Goal: Use online tool/utility: Utilize a website feature to perform a specific function

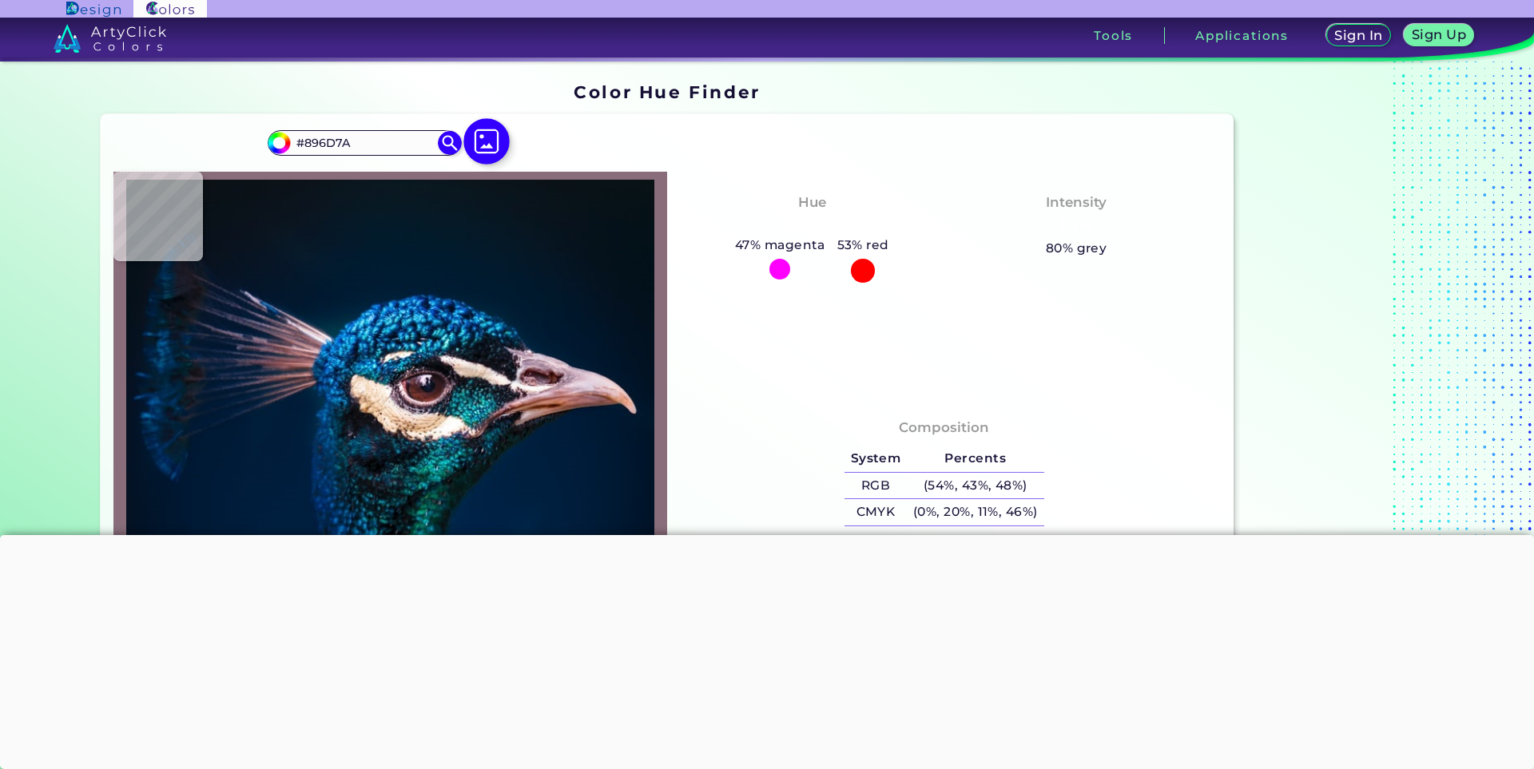
drag, startPoint x: 0, startPoint y: 0, endPoint x: 477, endPoint y: 143, distance: 498.0
click at [477, 143] on img at bounding box center [486, 142] width 46 height 46
click at [0, 0] on input "file" at bounding box center [0, 0] width 0 height 0
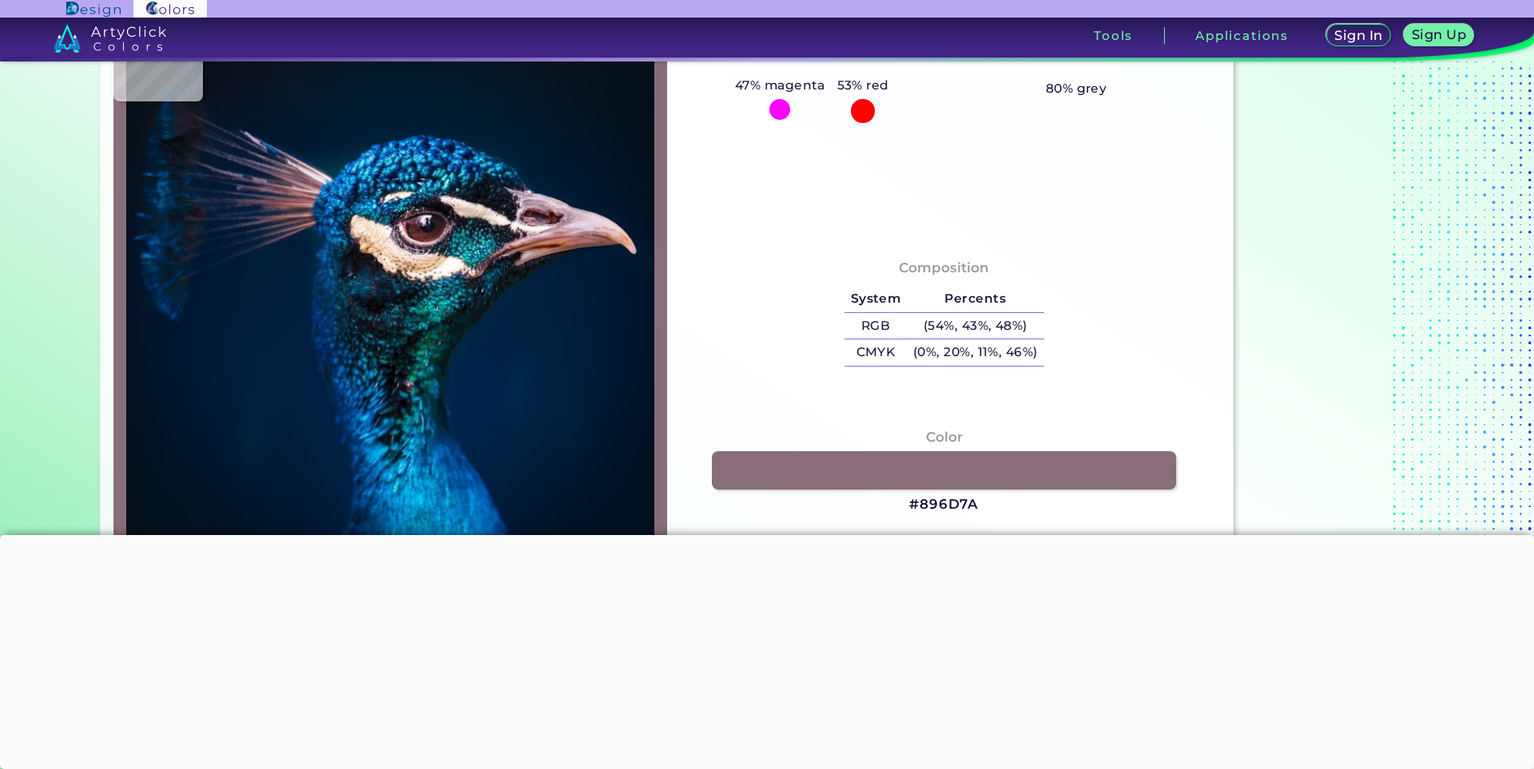
type input "#001226"
type input "#00152a"
type input "#00152A"
type input "#001832"
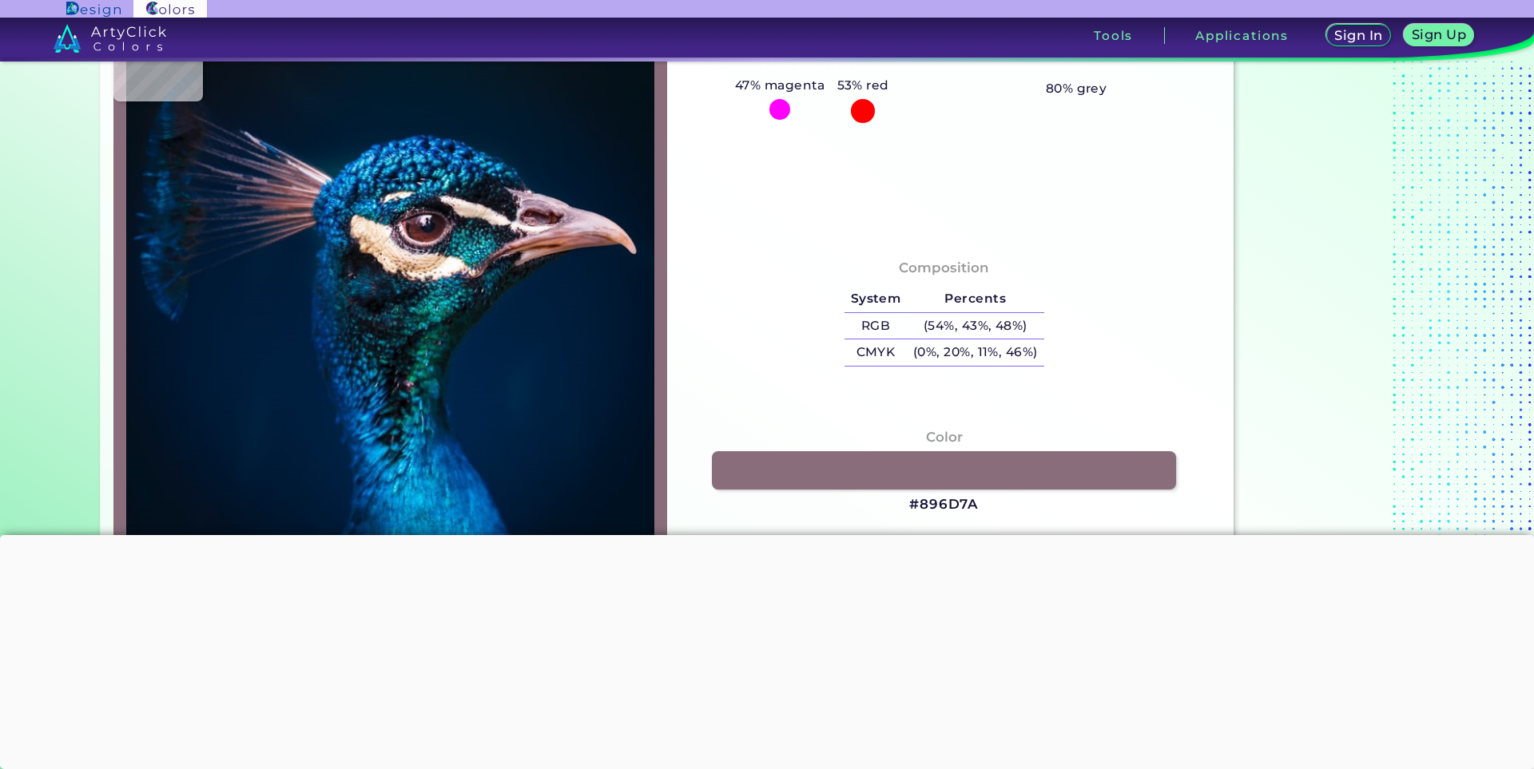
type input "#001832"
type input "#001932"
type input "#001a35"
type input "#001A35"
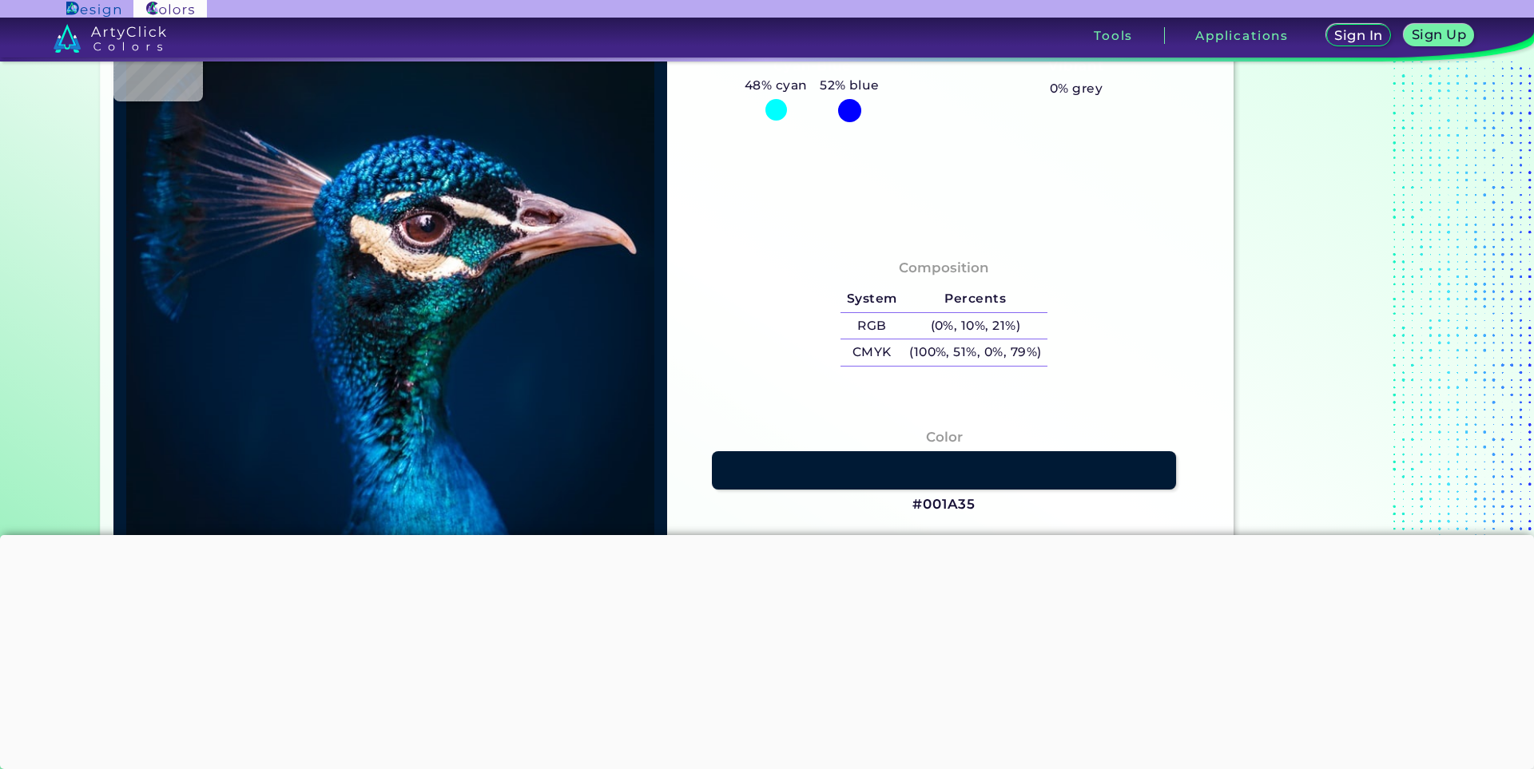
type input "#001932"
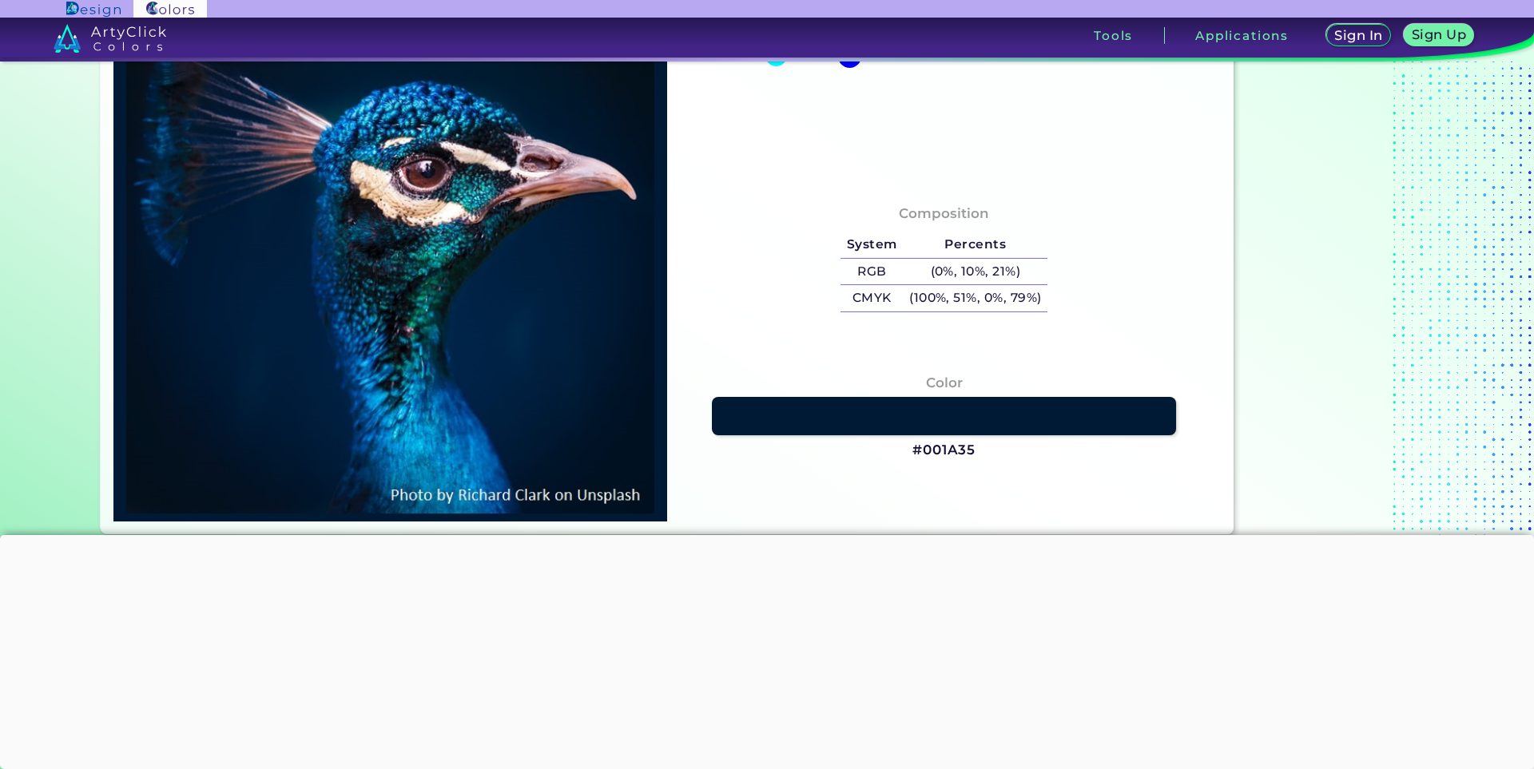
type input "#00152a"
type input "#00152A"
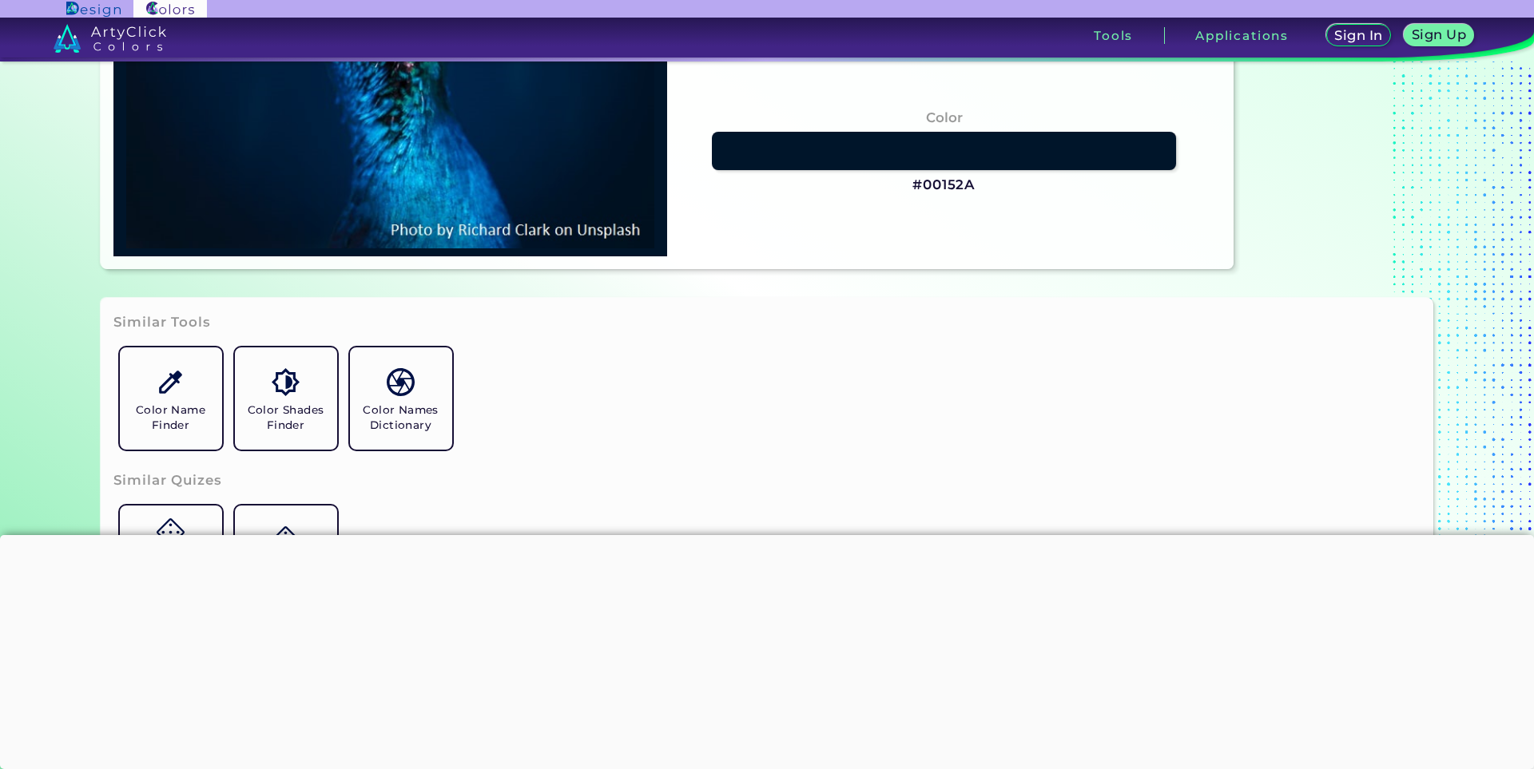
scroll to position [5, 0]
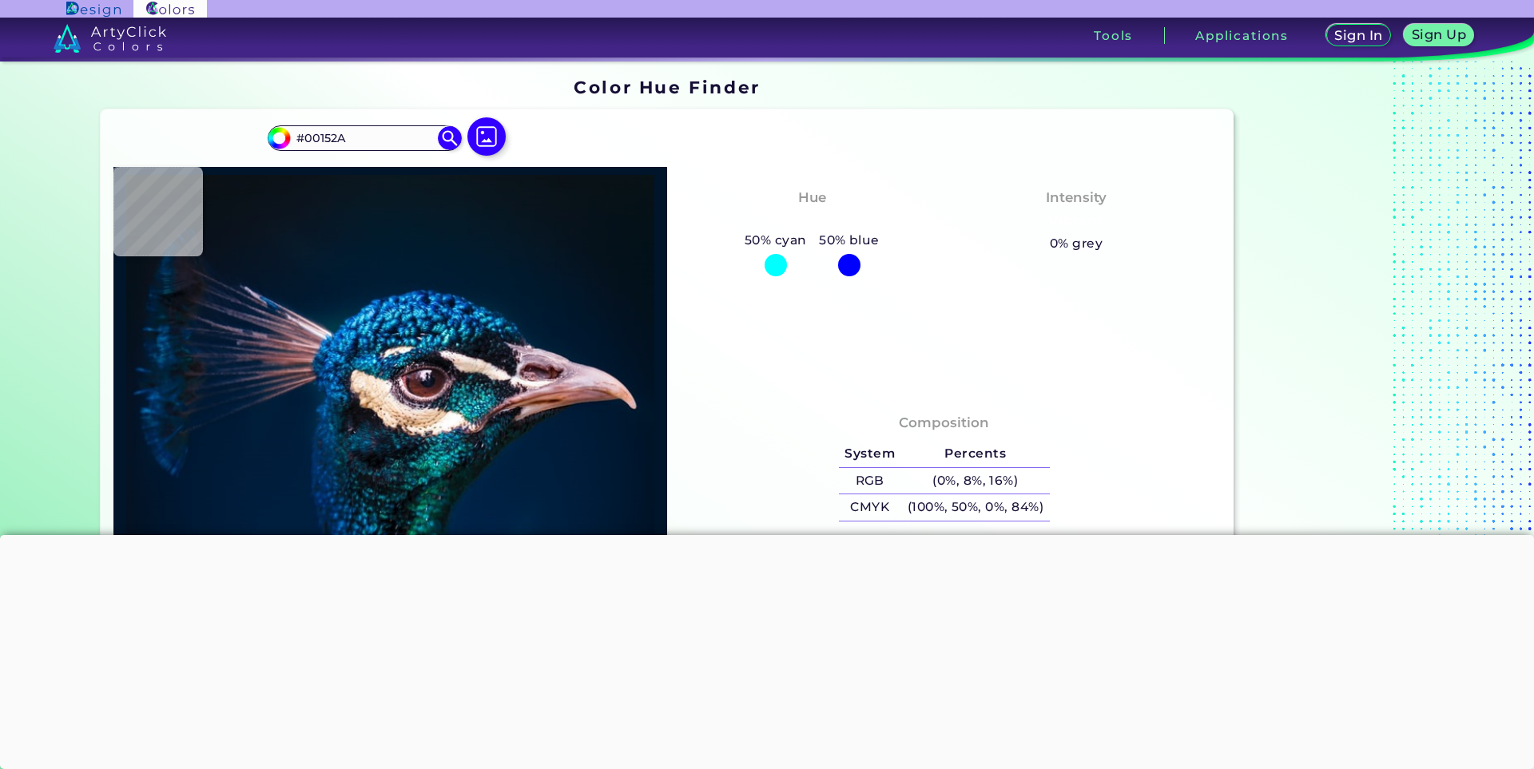
type input "#011930"
type input "#011a30"
type input "#011A30"
type input "#011931"
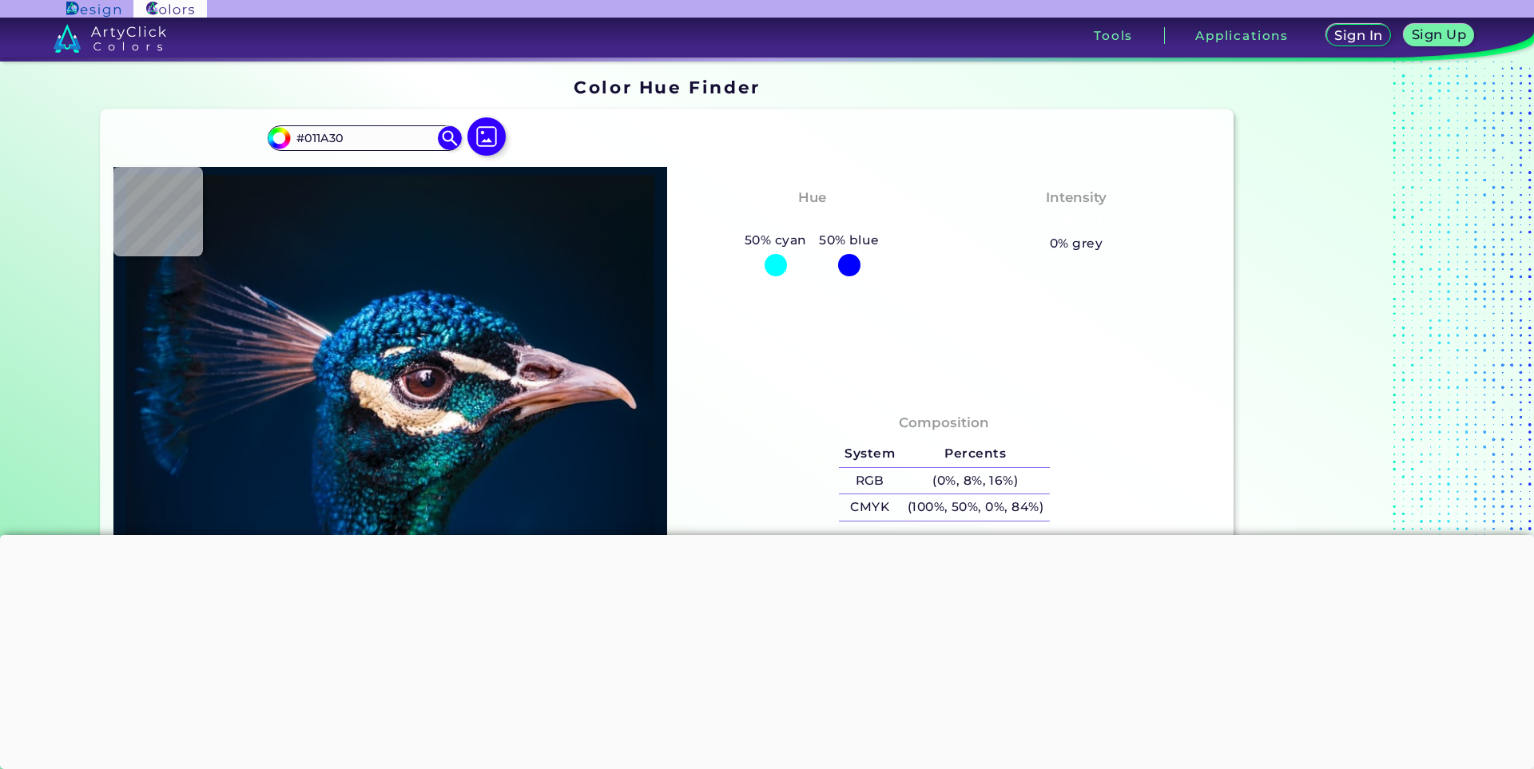
type input "#011931"
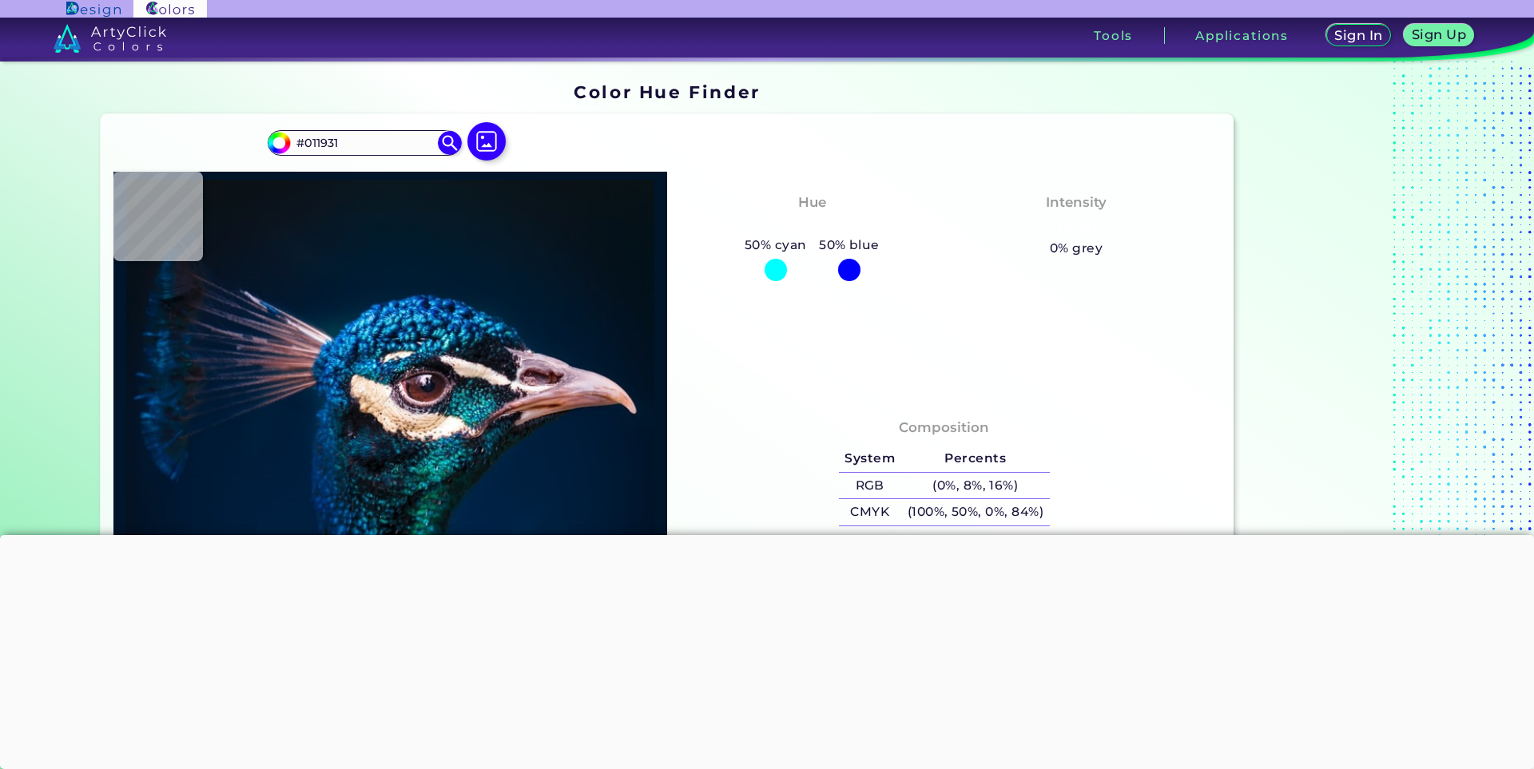
type input "#001c34"
type input "#001C34"
type input "#00213a"
type input "#00213A"
type input "#0167bb"
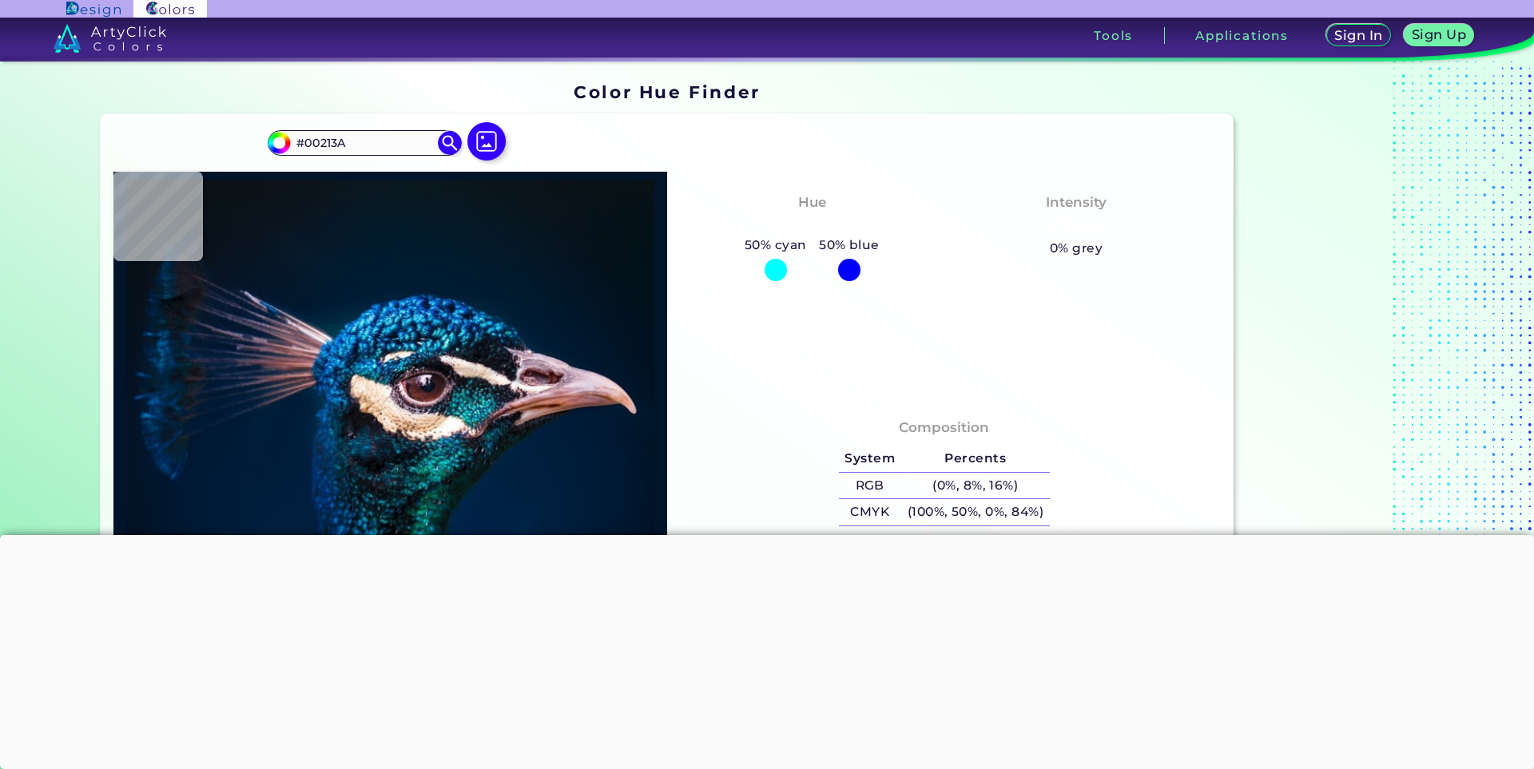
type input "#0167BB"
type input "#0957a9"
type input "#0957A9"
type input "#1b98cc"
type input "#1B98CC"
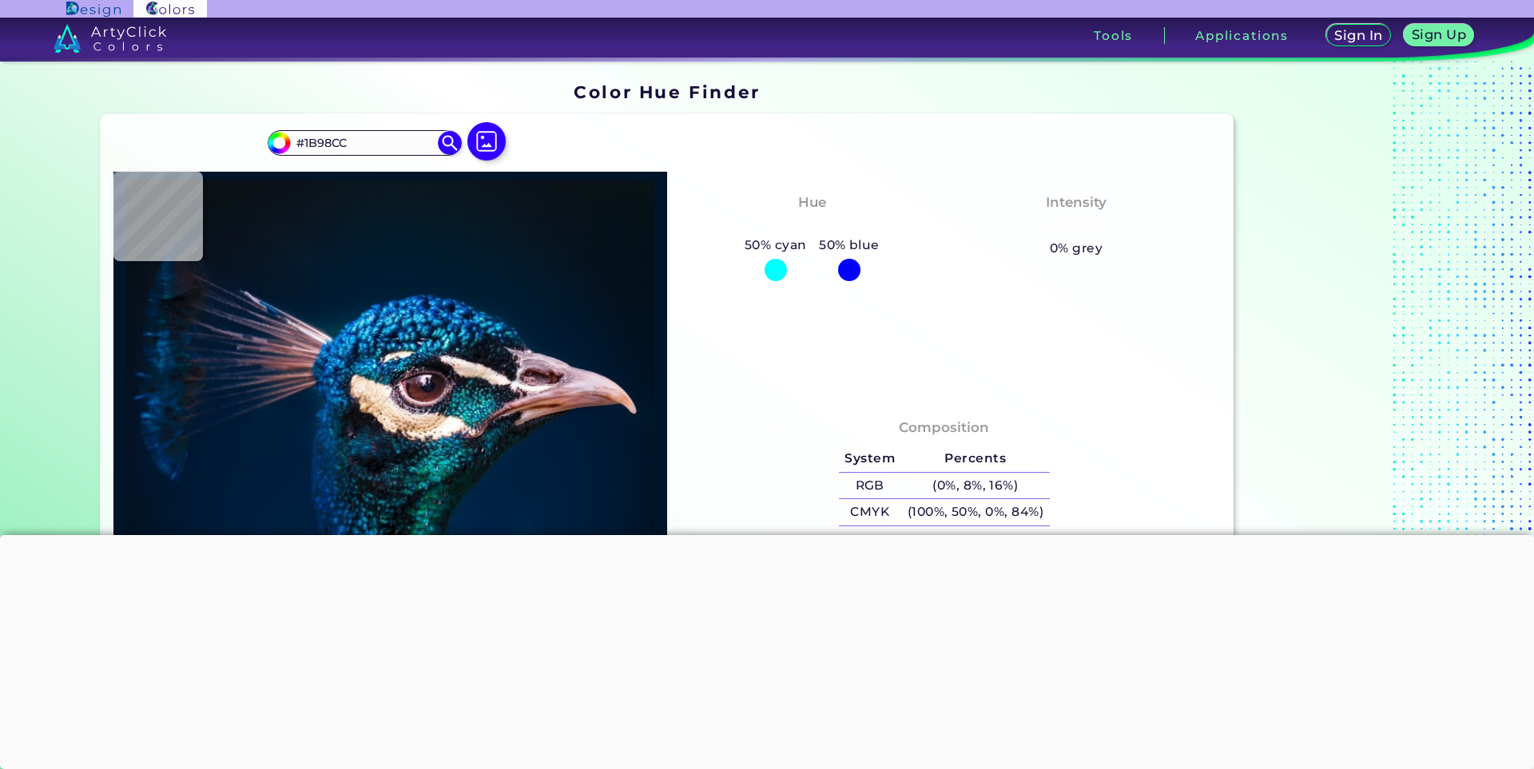
type input "#0a6ebe"
type input "#0A6EBE"
type input "#1270cb"
type input "#1270CB"
type input "#0f82d8"
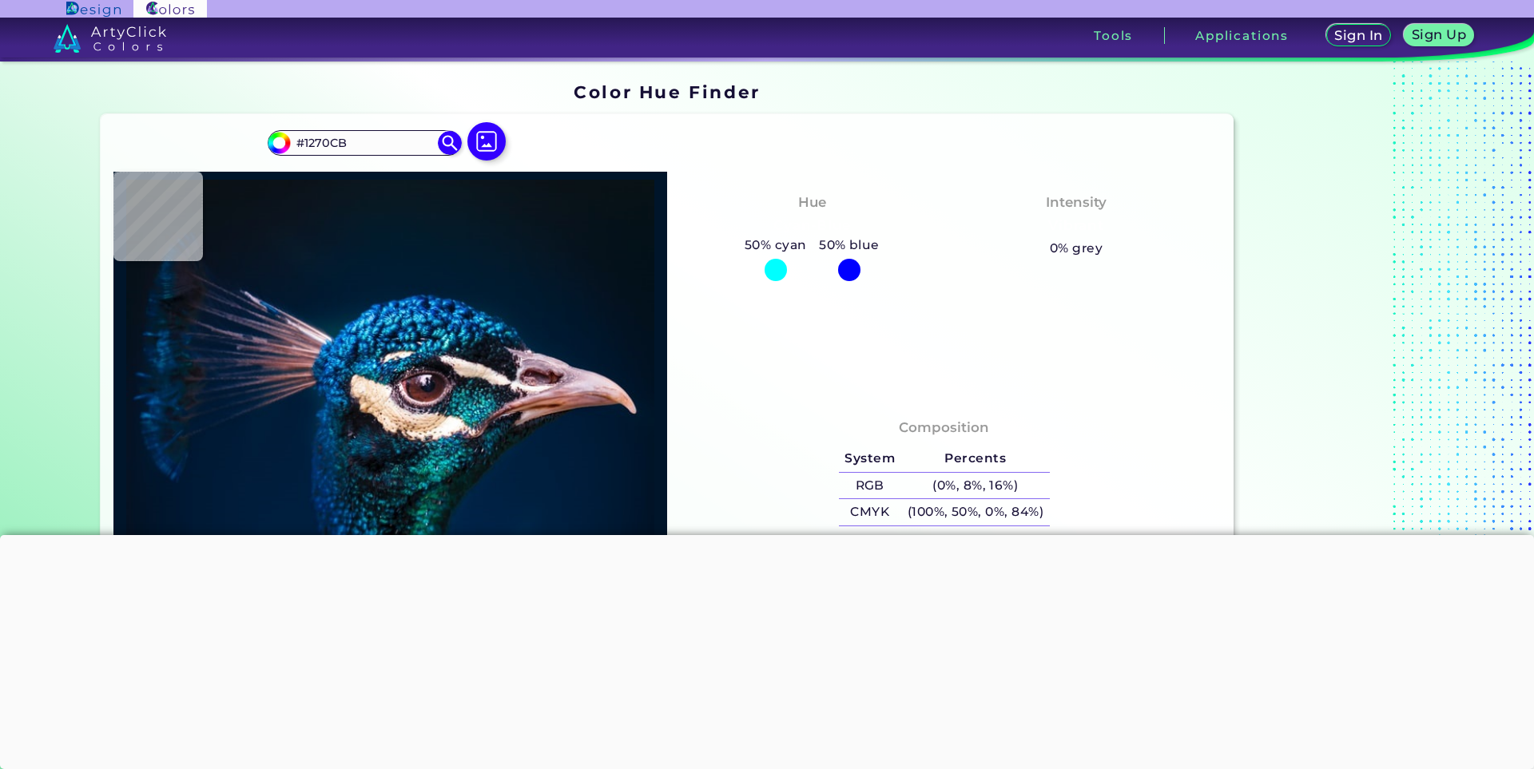
type input "#0F82D8"
type input "#0978d1"
type input "#0978D1"
type input "#077cca"
type input "#077CCA"
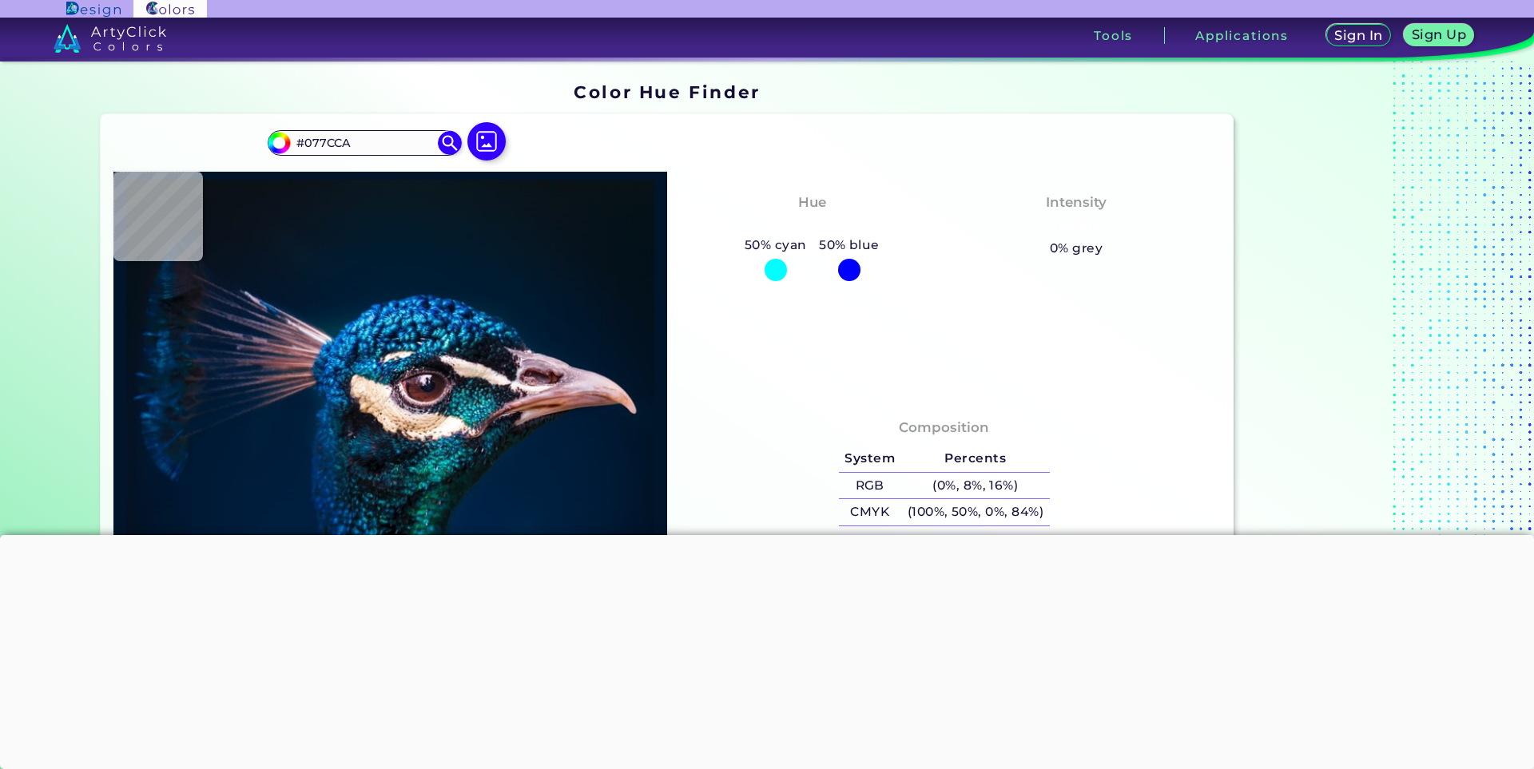
type input "#00385f"
type input "#00385F"
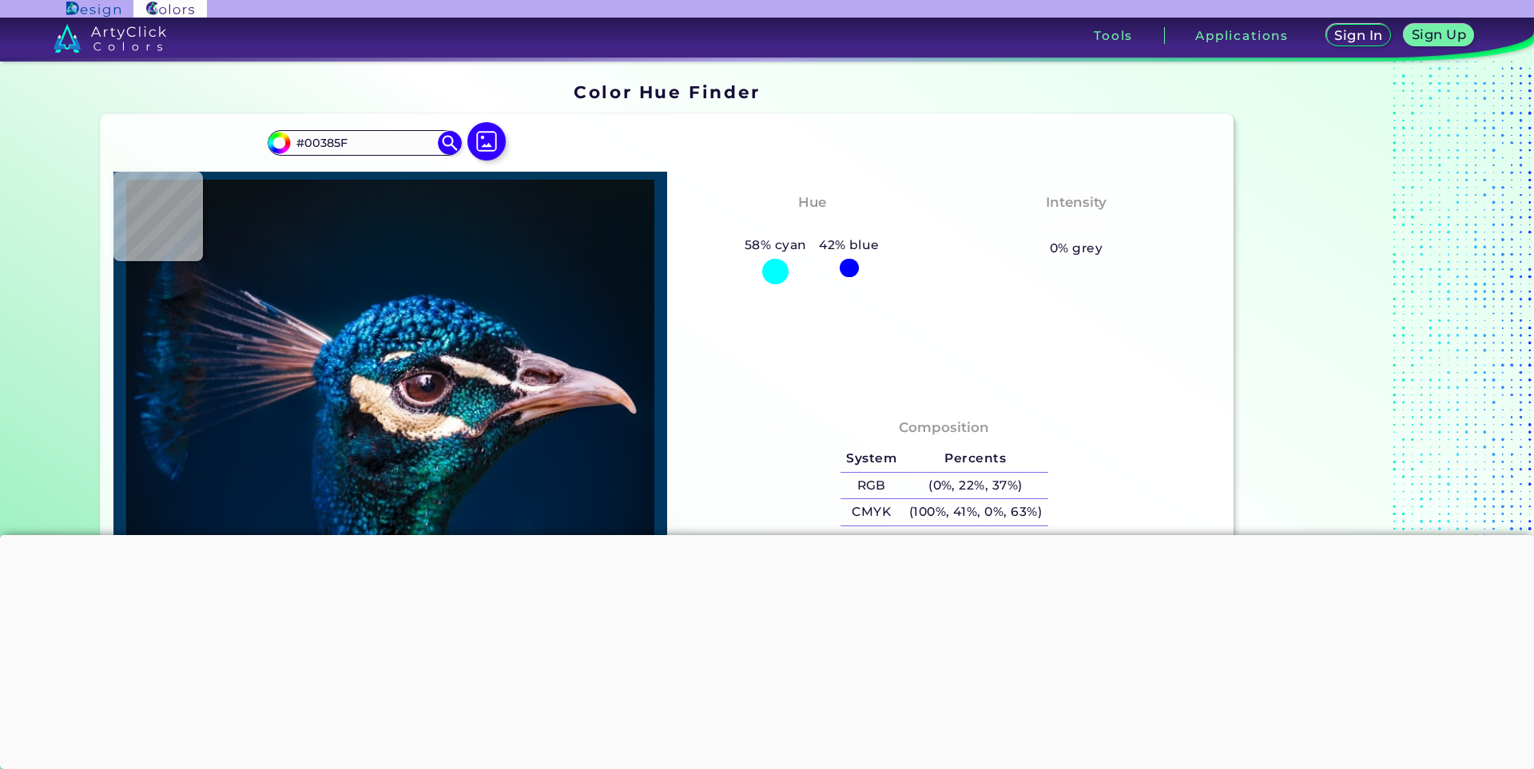
type input "#285cb3"
type input "#285CB3"
type input "#002144"
type input "#001e3b"
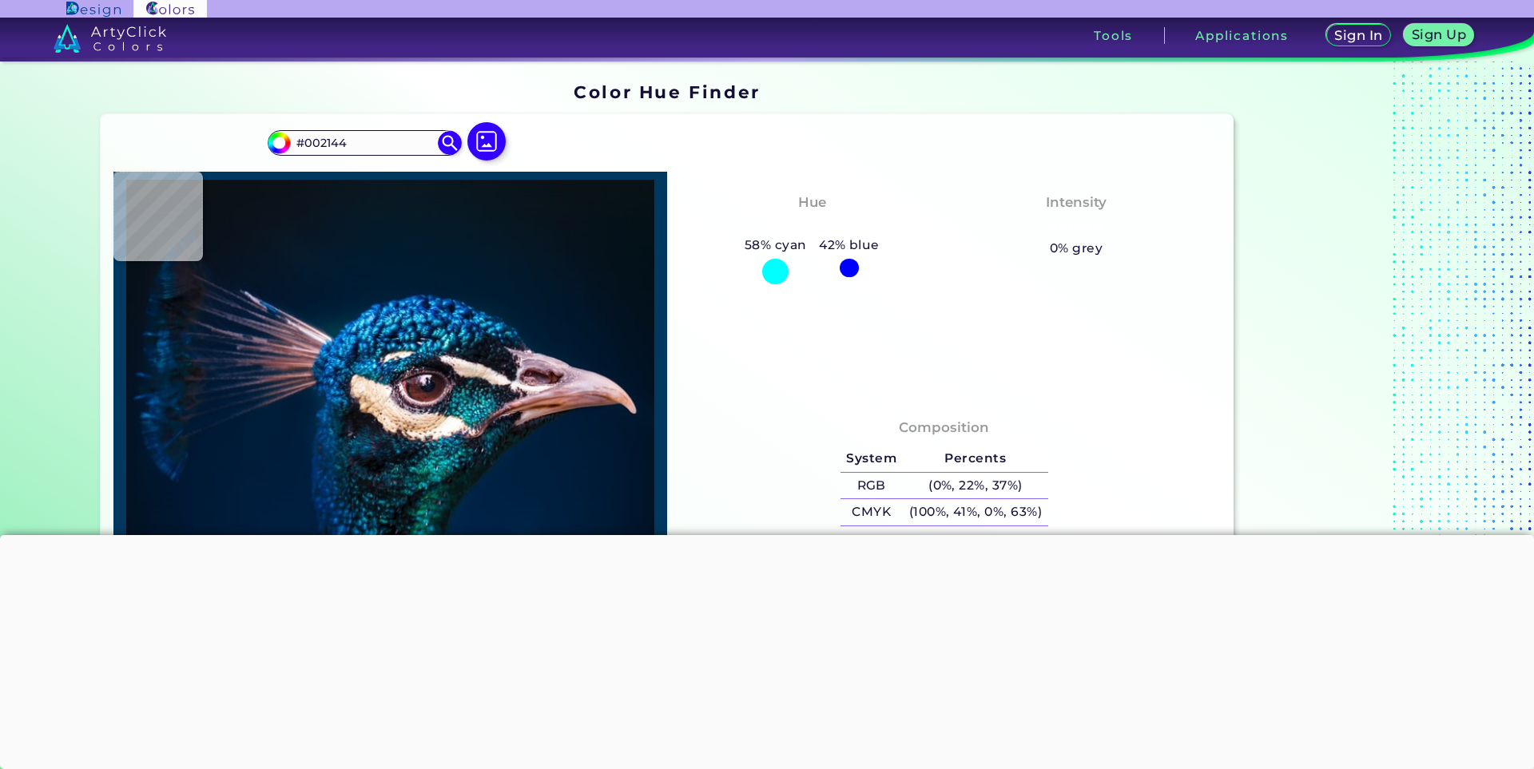
type input "#001E3B"
type input "#061c30"
type input "#061C30"
type input "#011e36"
type input "#011E36"
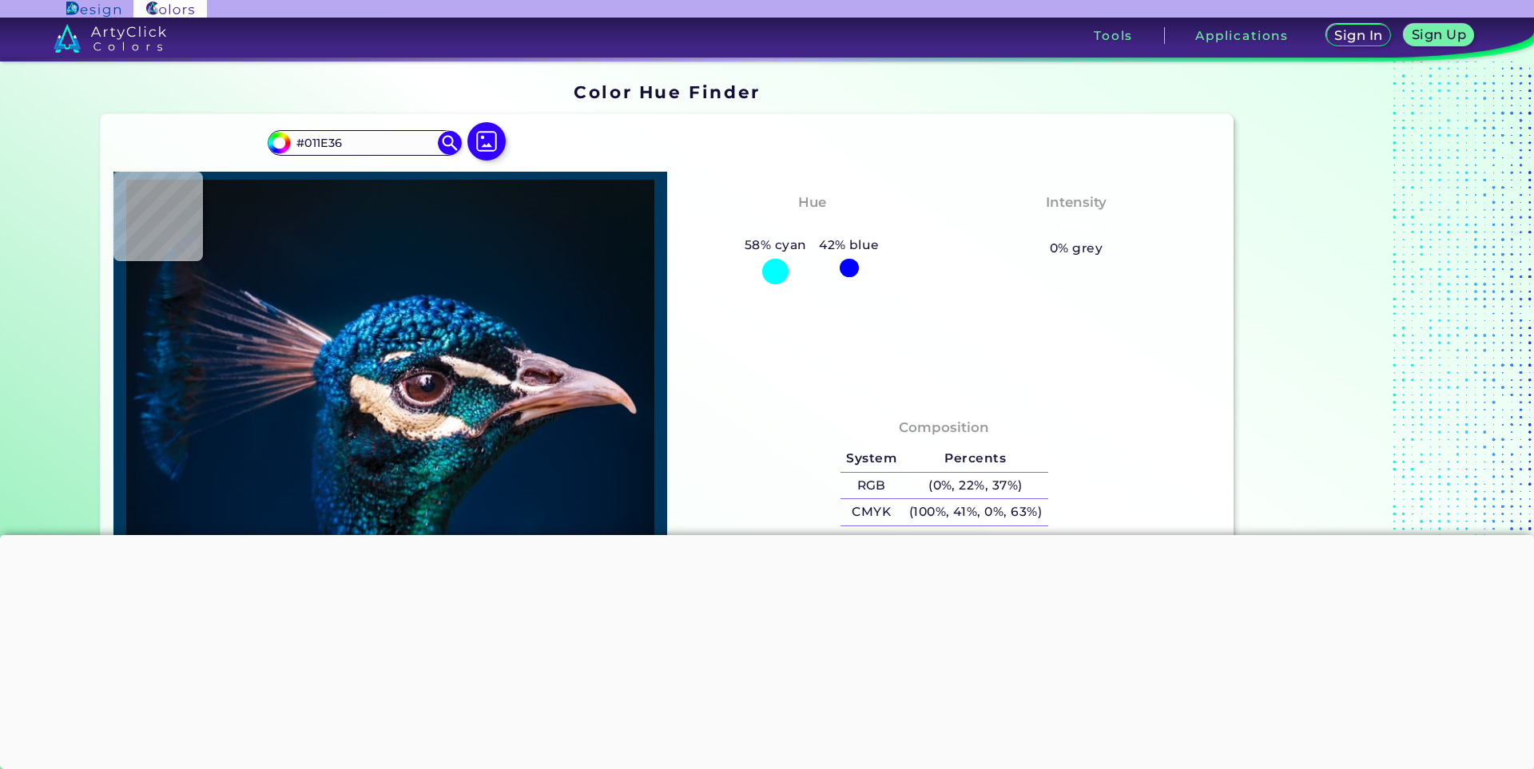
type input "#001c34"
type input "#001C34"
type input "#001a33"
type input "#001A33"
type input "#001a31"
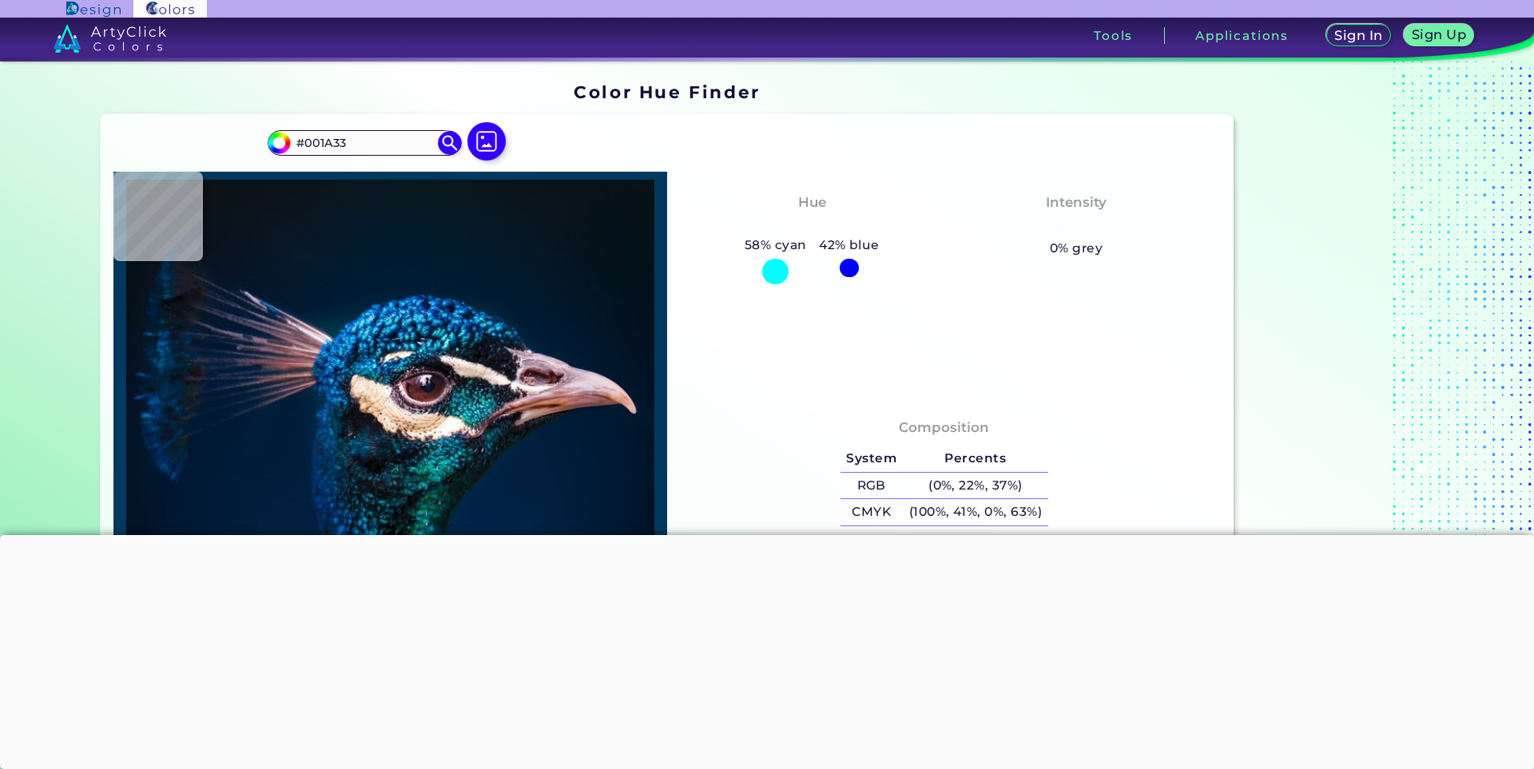
type input "#001A31"
type input "#001a30"
type input "#001A30"
type input "#001b30"
type input "#001B30"
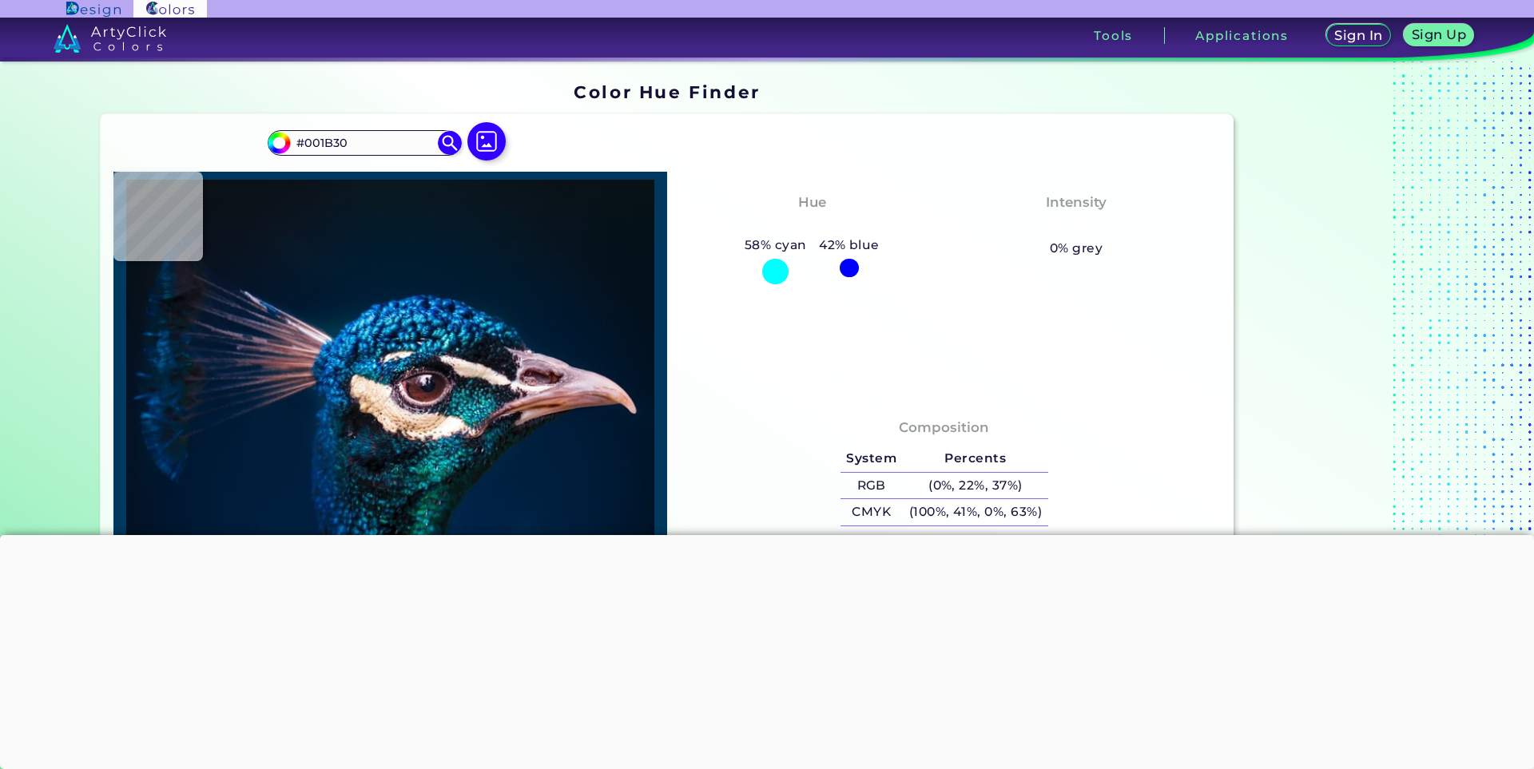
type input "#021b2f"
type input "#021B2F"
type input "#041a2f"
type input "#041A2F"
type input "#051a2b"
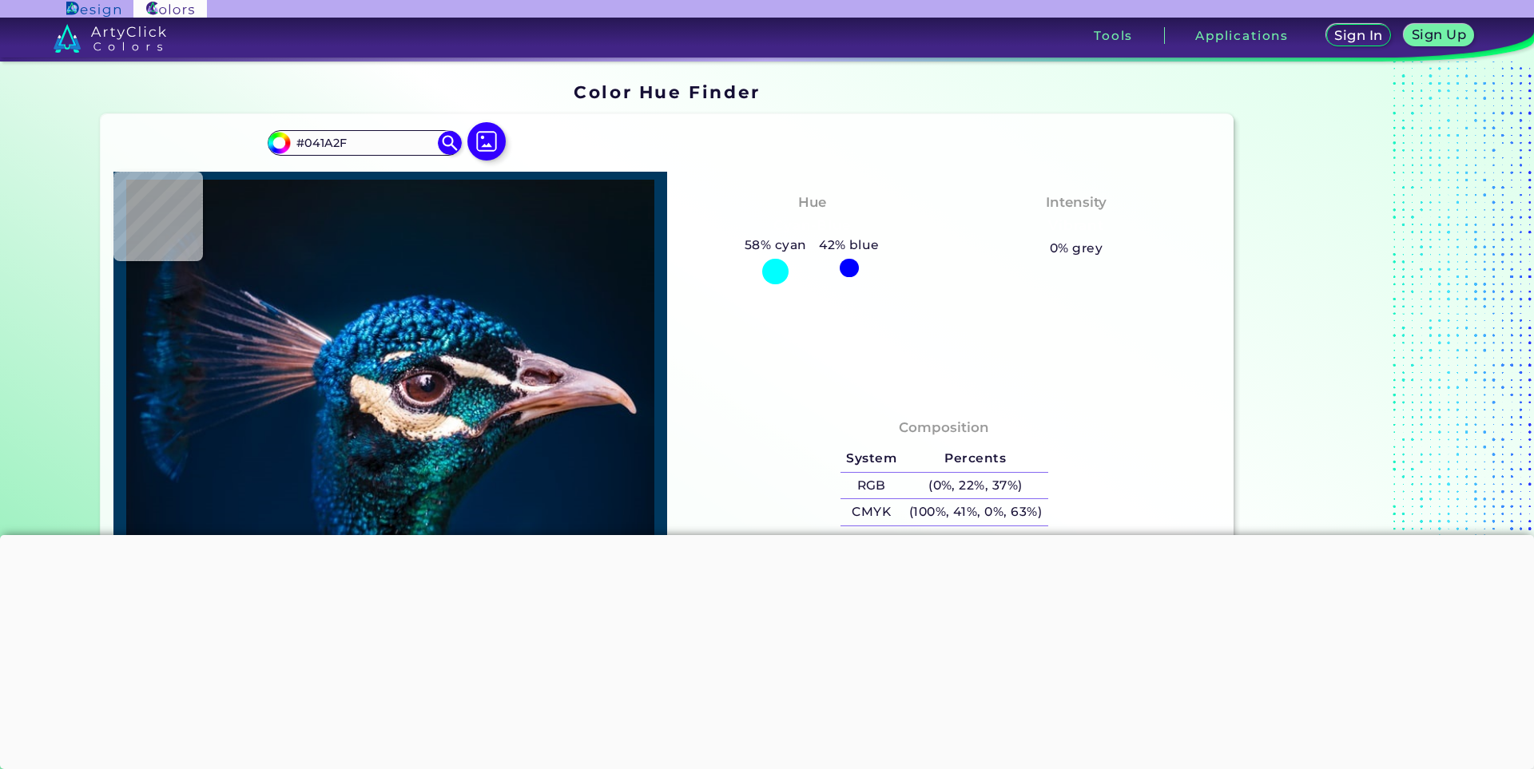
type input "#051A2B"
type input "#071828"
type input "#081626"
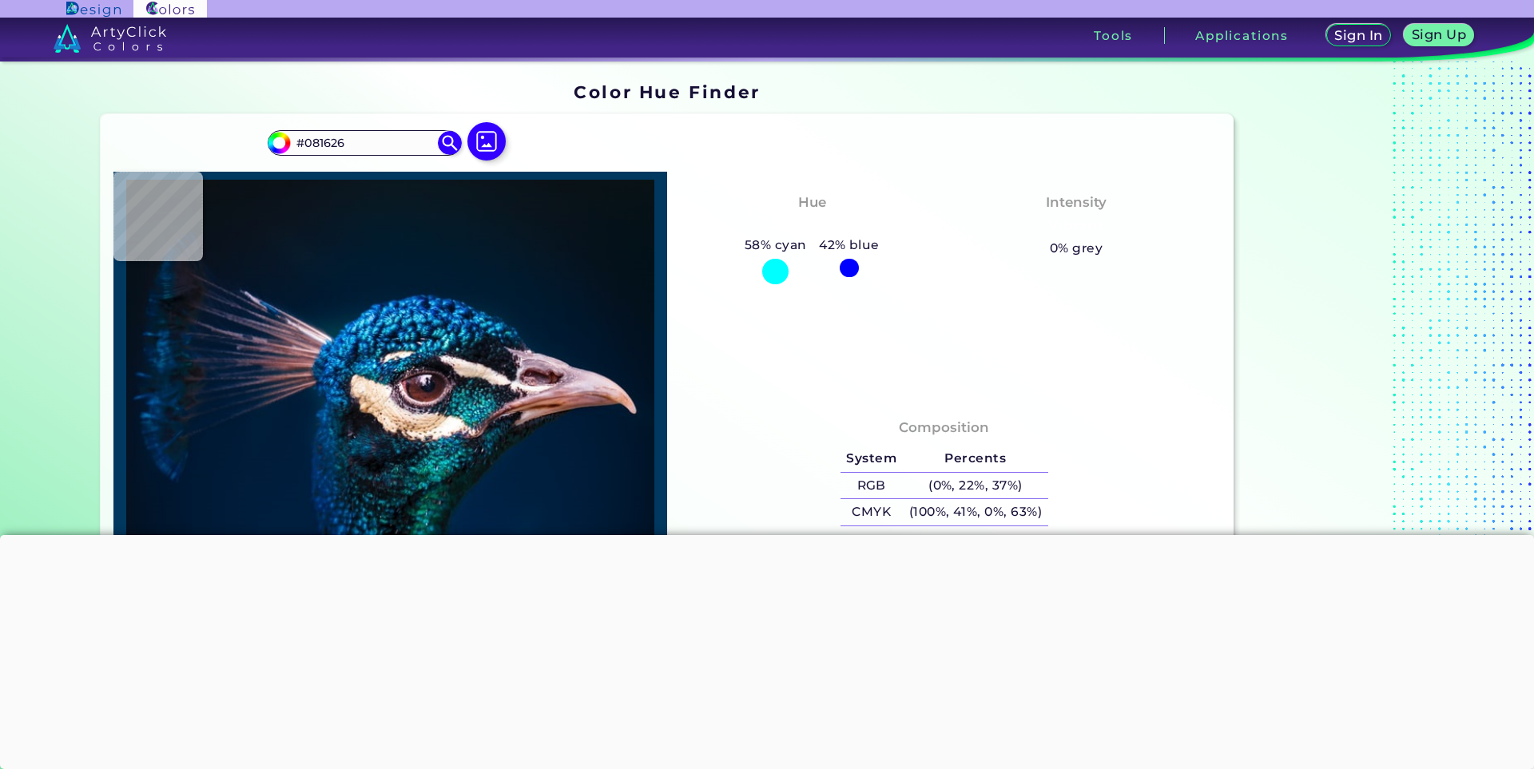
type input "#0b151f"
type input "#0B151F"
type input "#0b131e"
type input "#0B131E"
type input "#0b121c"
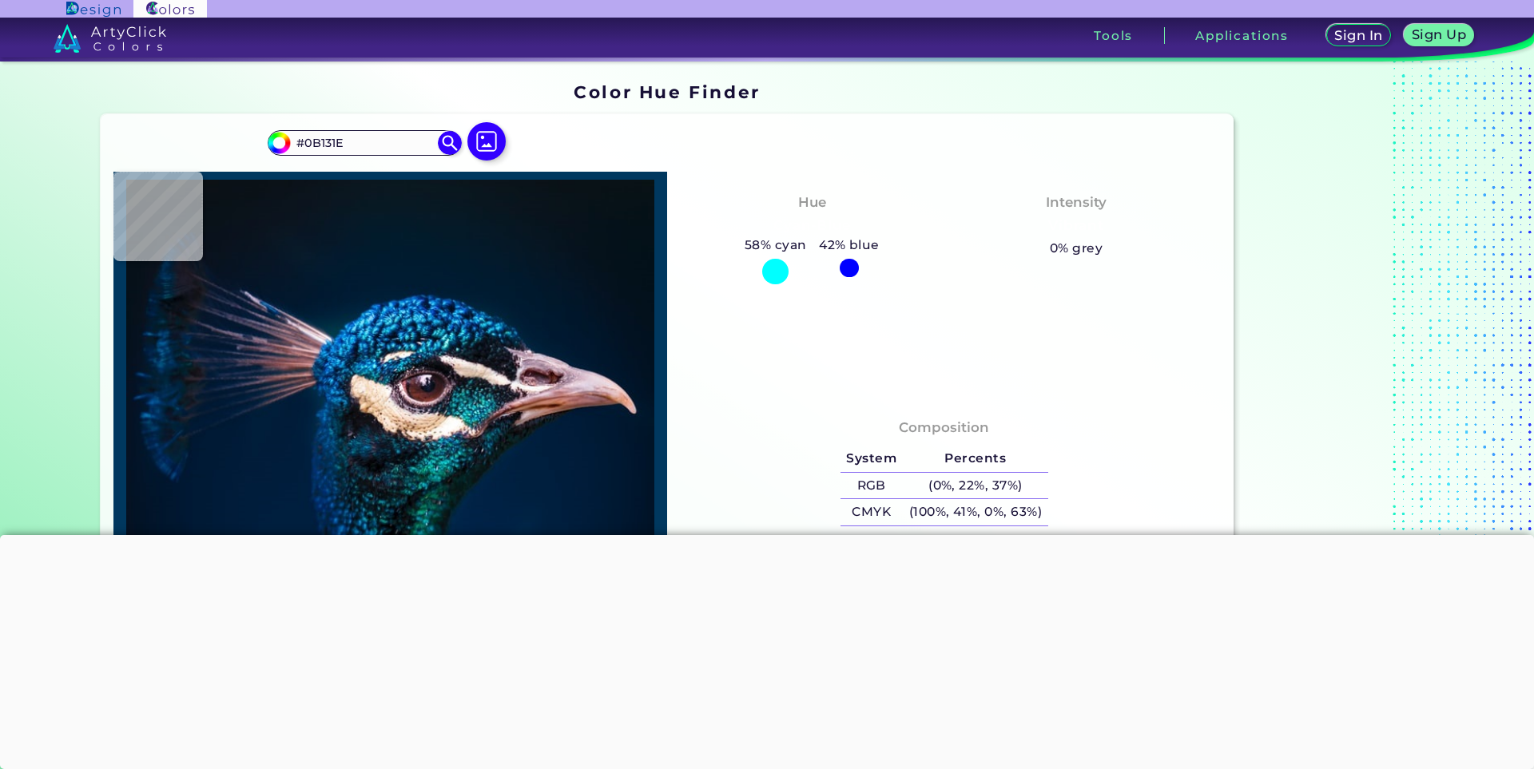
type input "#0B121C"
type input "#0a1117"
type input "#0A1117"
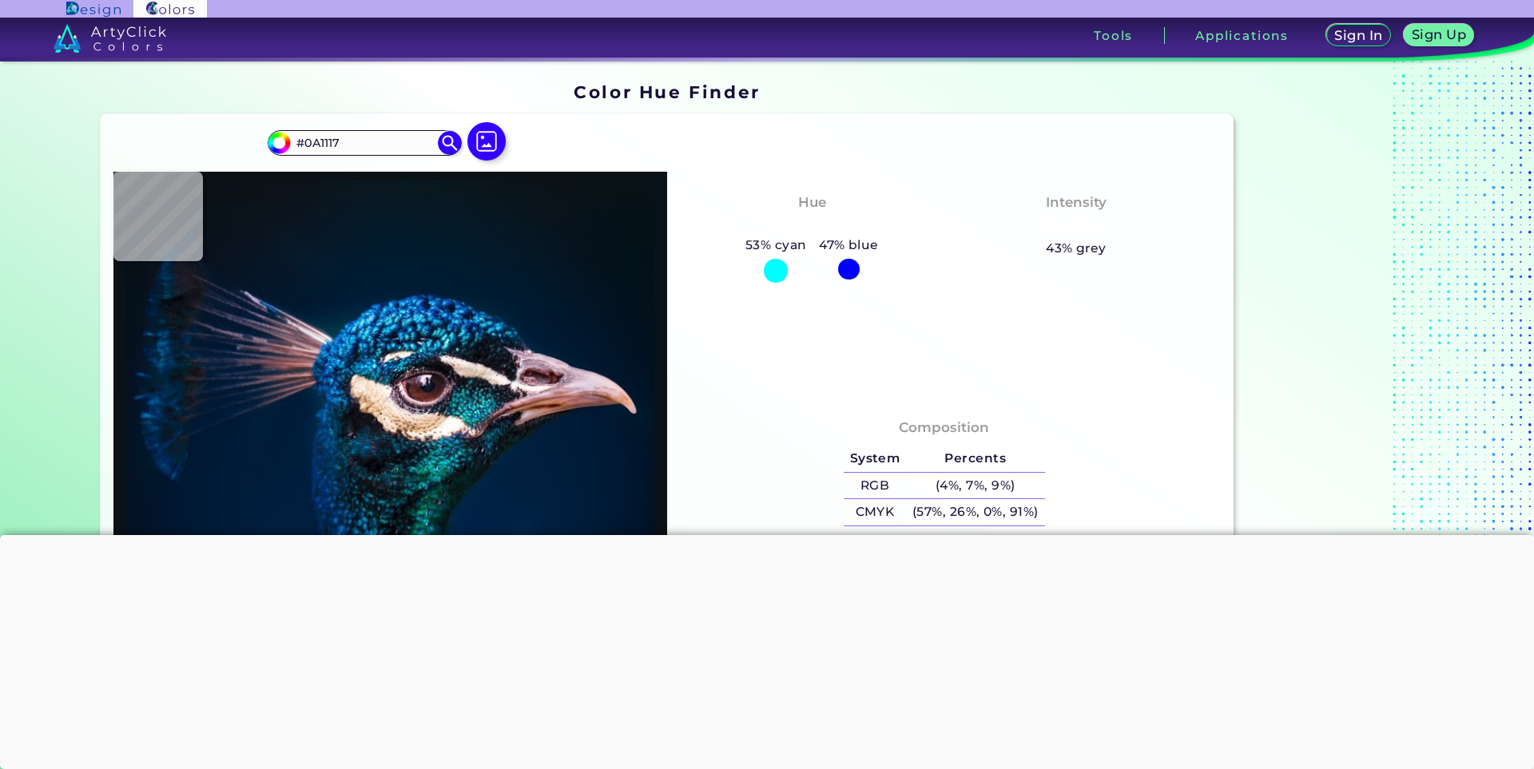
type input "#0b1218"
type input "#0B1218"
type input "#0b121a"
type input "#0B121A"
type input "#0b161c"
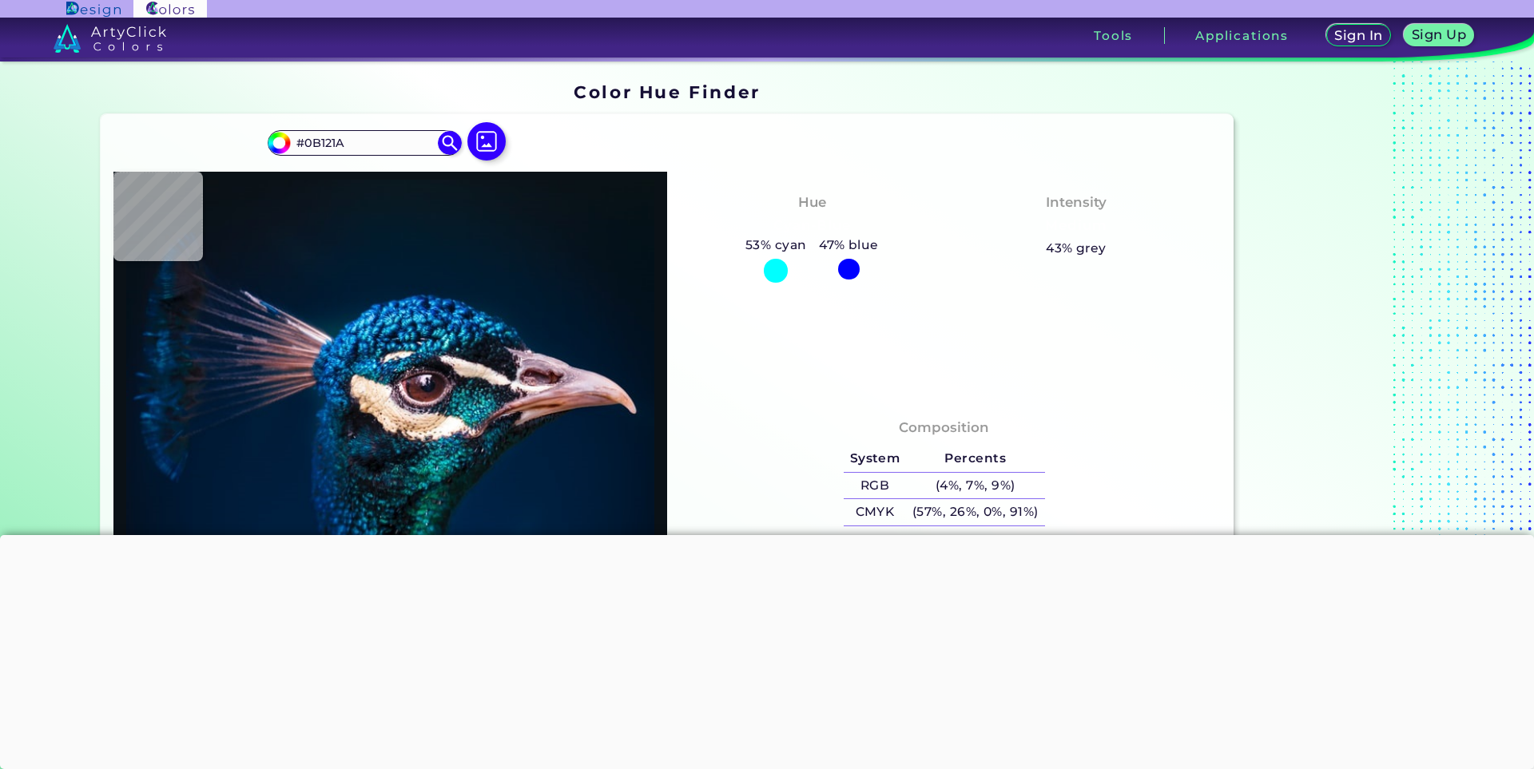
type input "#0B161C"
click at [487, 140] on img at bounding box center [486, 142] width 46 height 46
click at [0, 0] on input "file" at bounding box center [0, 0] width 0 height 0
type input "#001b2e"
type input "#001B2E"
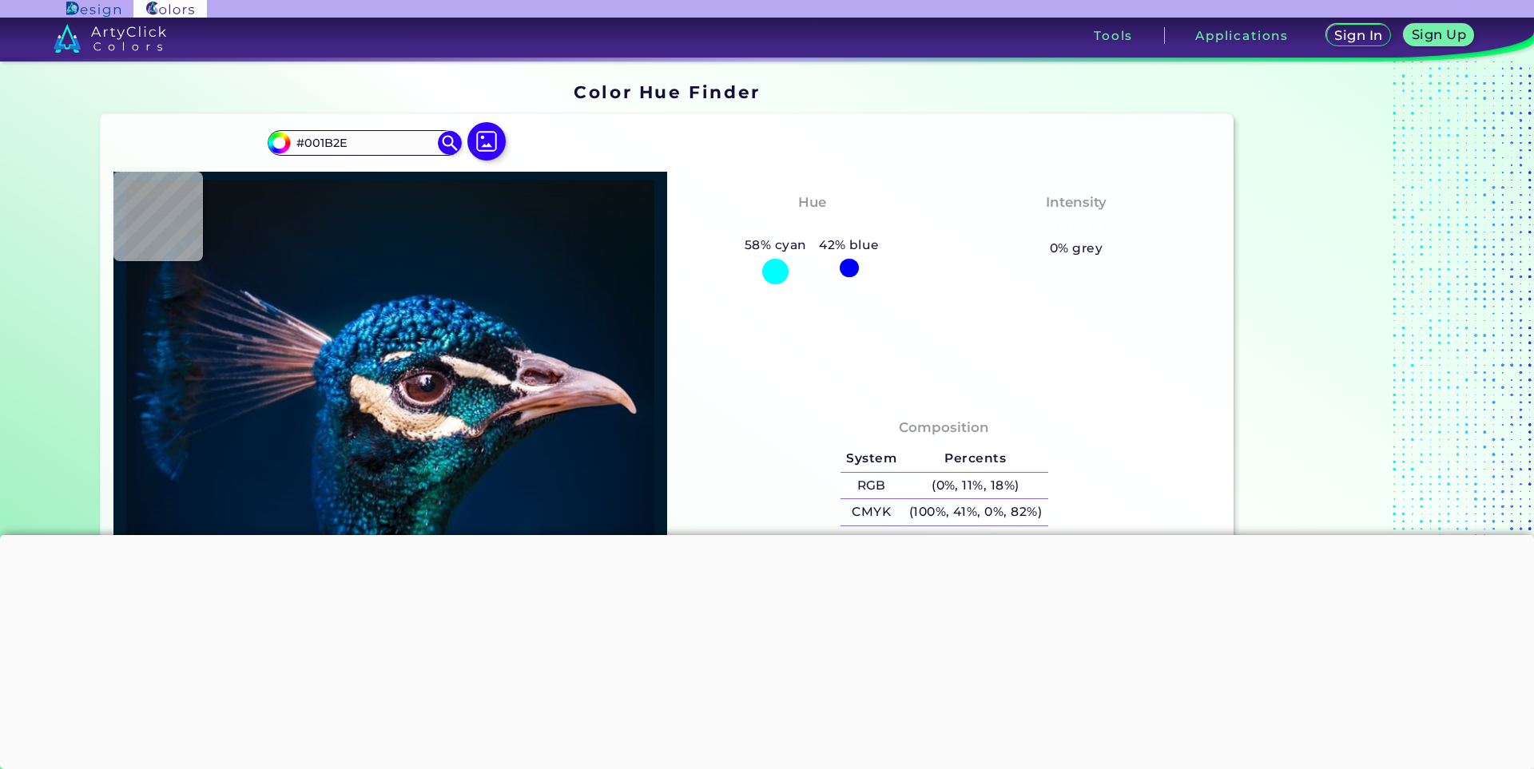
type input "#002245"
type input "#012245"
type input "#002144"
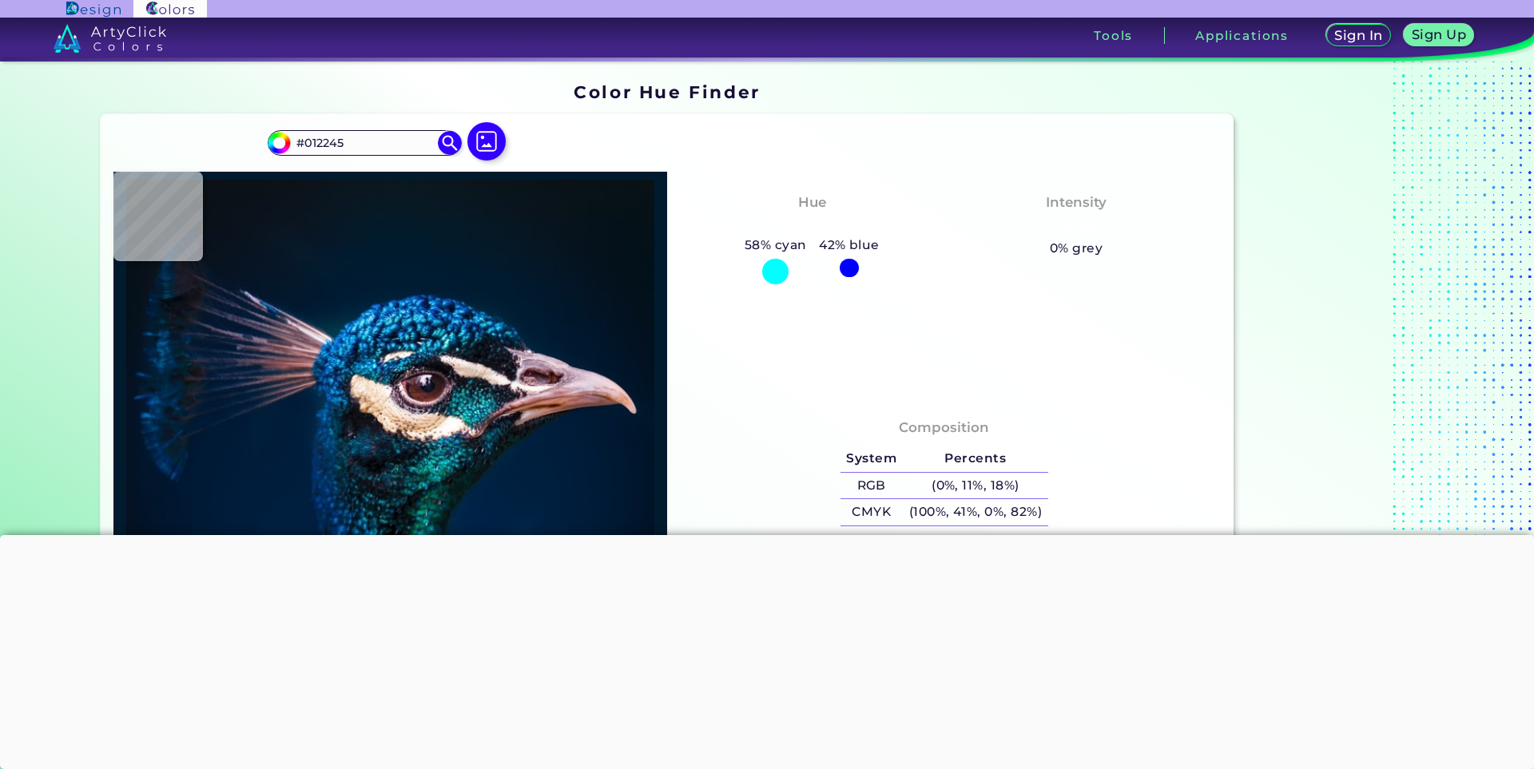
type input "#002144"
type input "#071c24"
type input "#071C24"
type input "#092730"
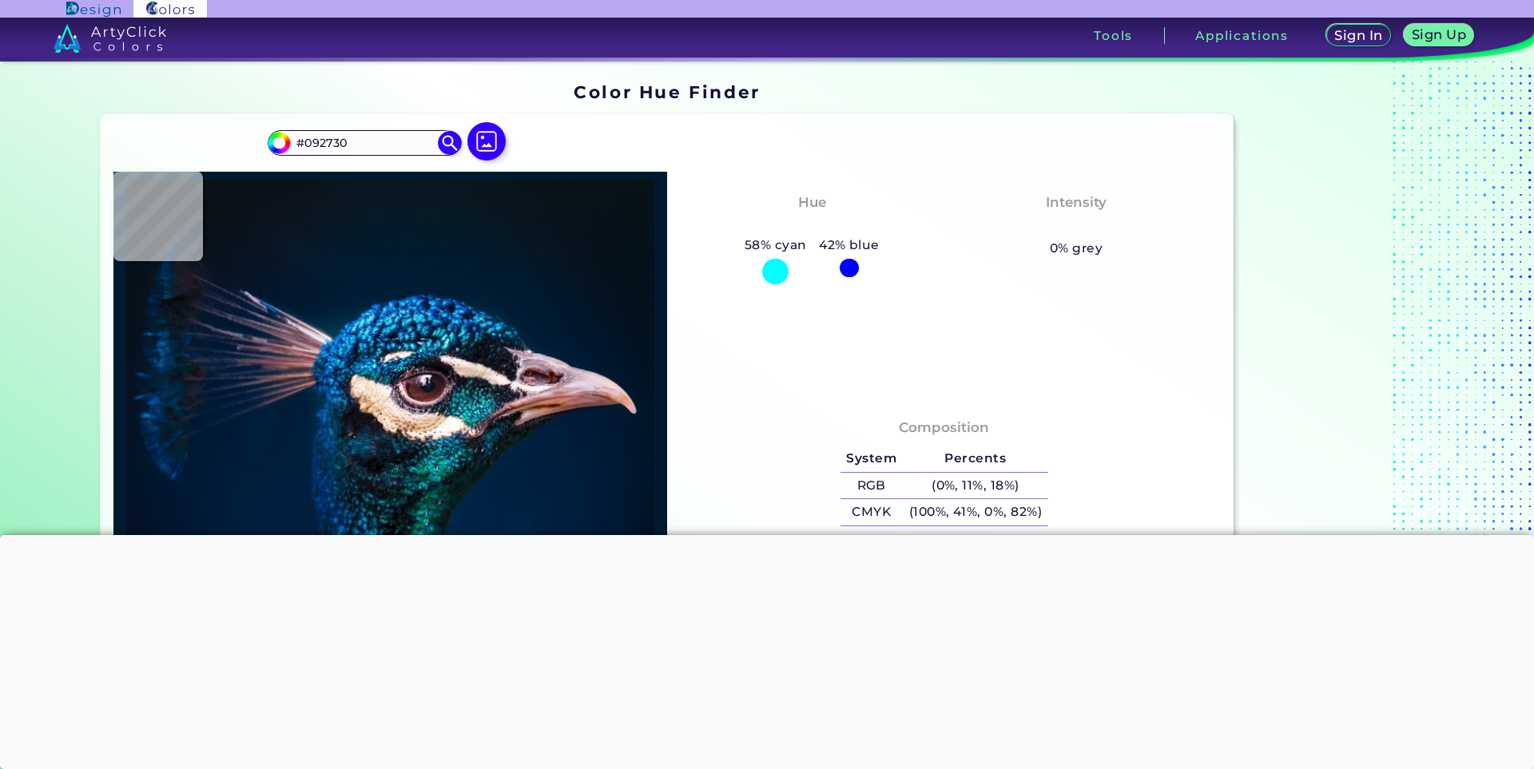
type input "#cbb2ad"
type input "#CBB2AD"
type input "#0c5162"
type input "#0C5162"
type input "#0a181f"
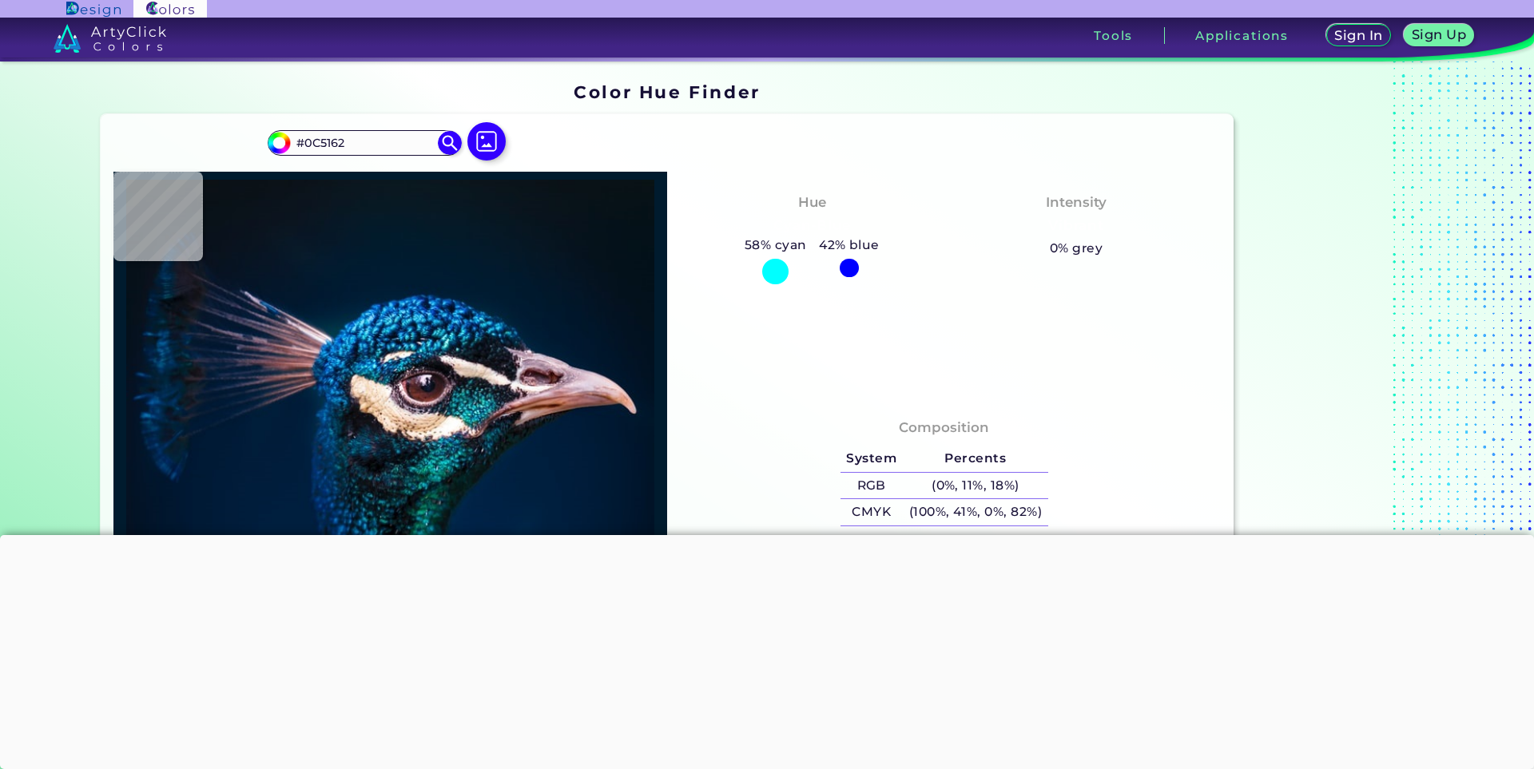
type input "#0A181F"
type input "#f7edeb"
type input "#F7EDEB"
type input "#003f8a"
type input "#003F8A"
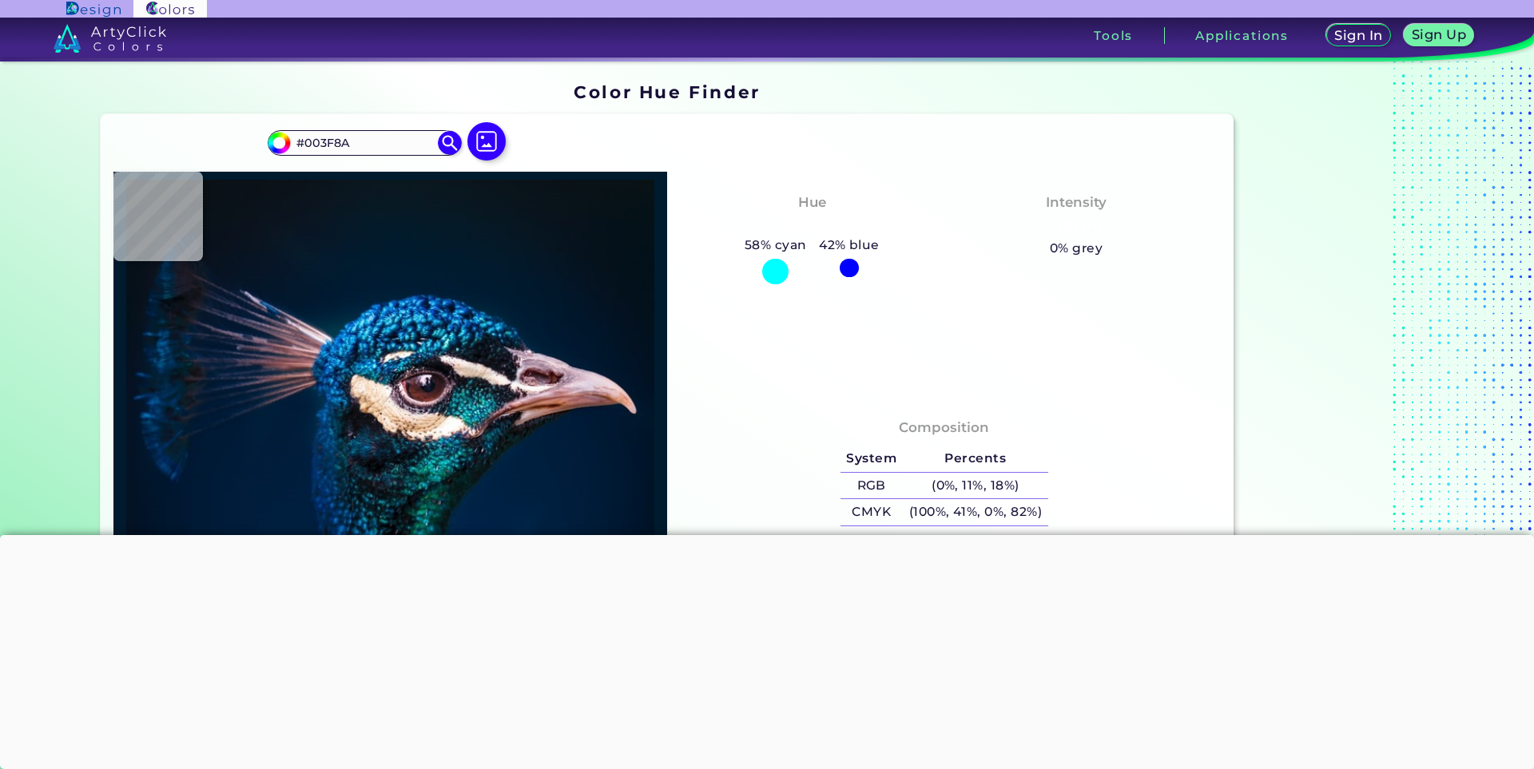
type input "#002443"
type input "#011b32"
type input "#011B32"
type input "#001b2e"
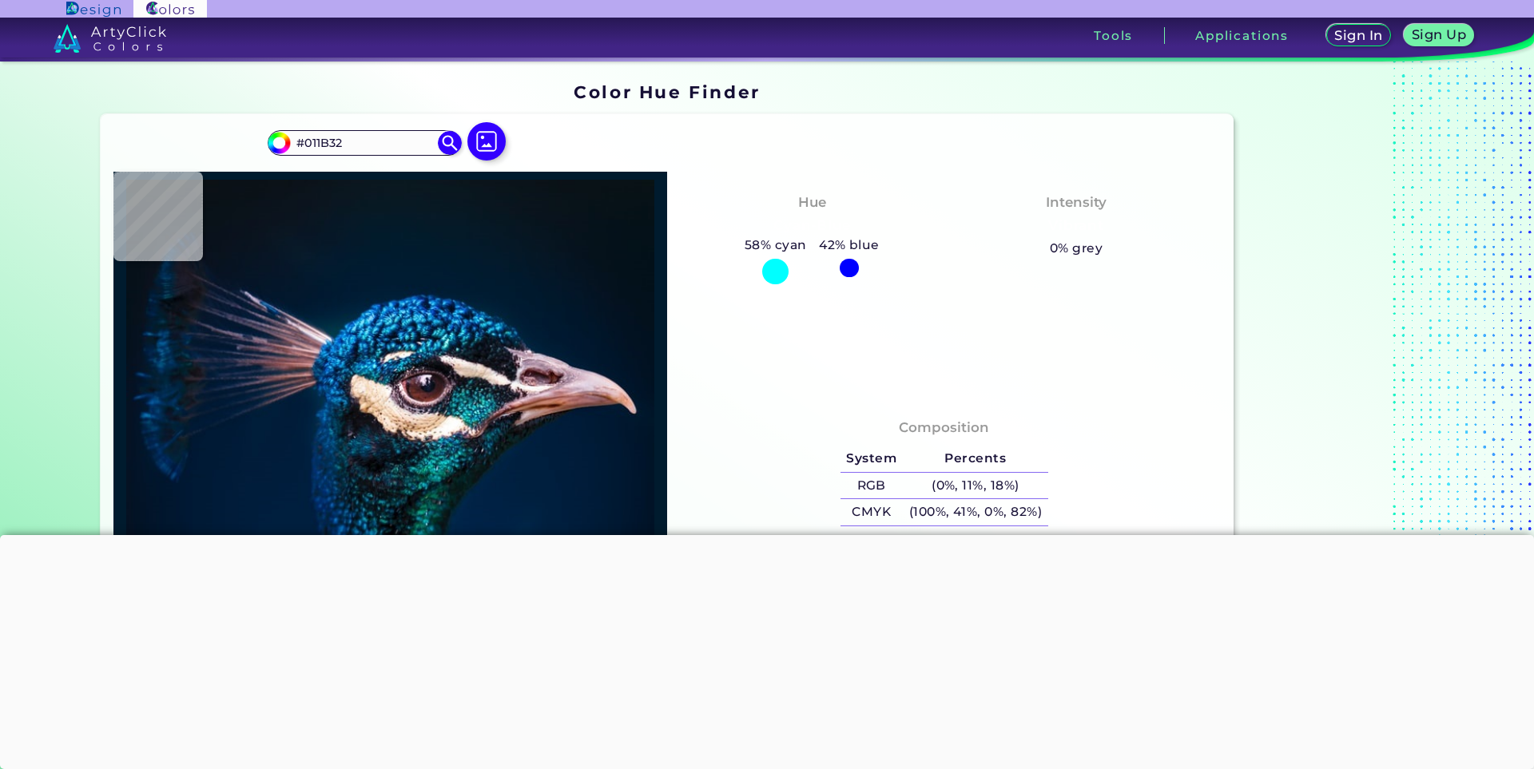
type input "#001B2E"
type input "#031a2c"
type input "#031A2C"
type input "#041a28"
type input "#041A28"
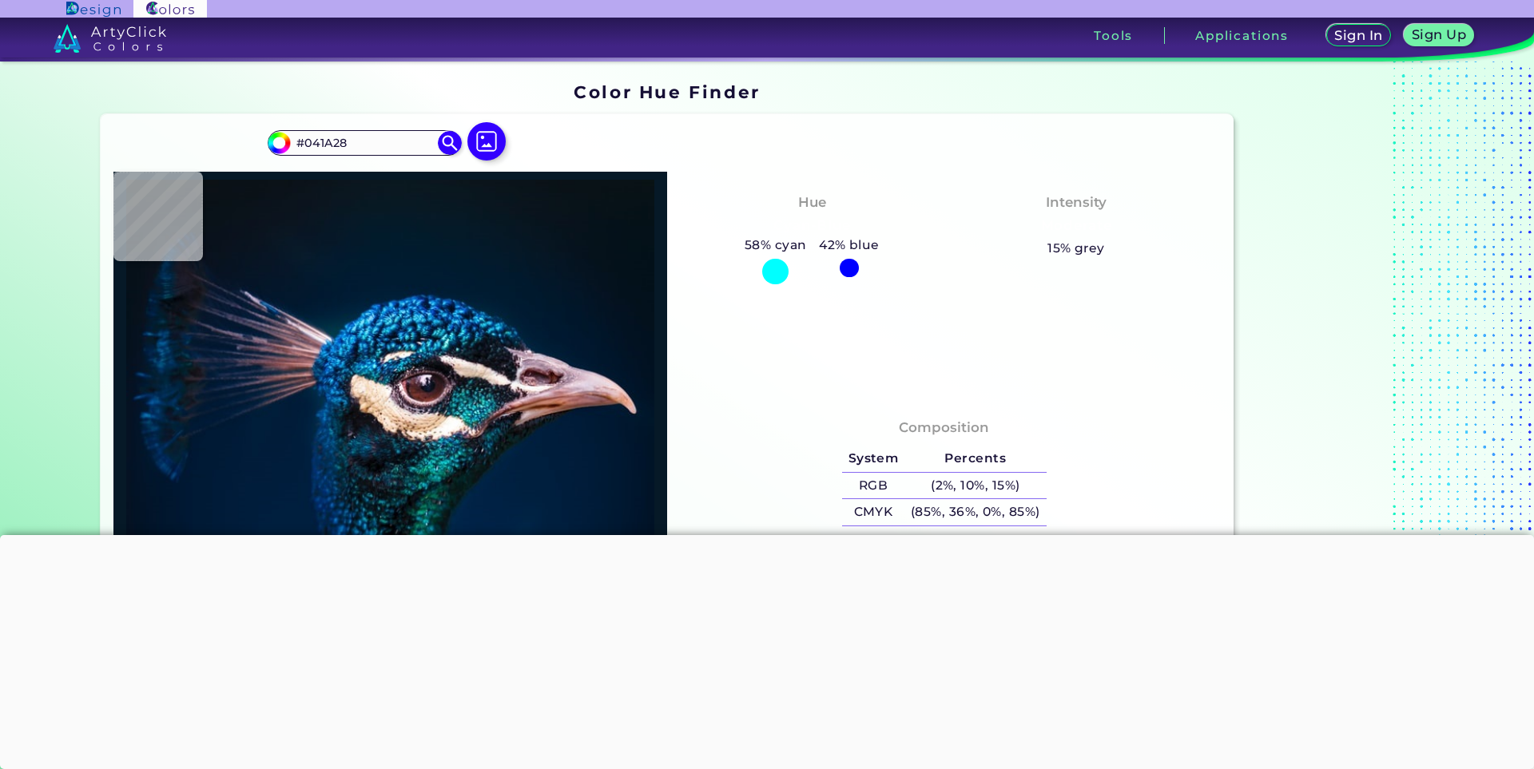
type input "#061927"
type input "#061824"
type input "#071822"
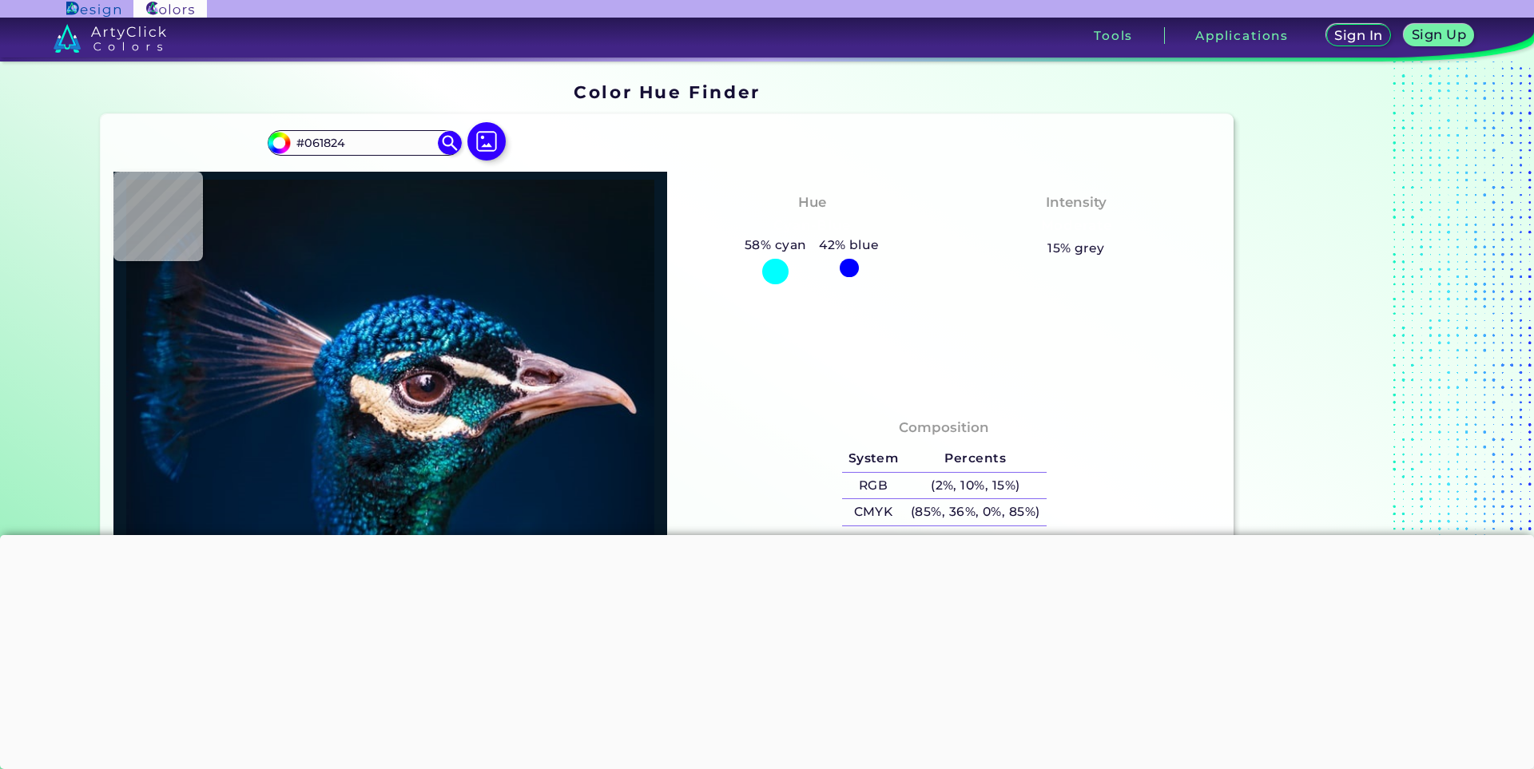
type input "#071822"
type input "#091721"
type input "#09161f"
type input "#09161F"
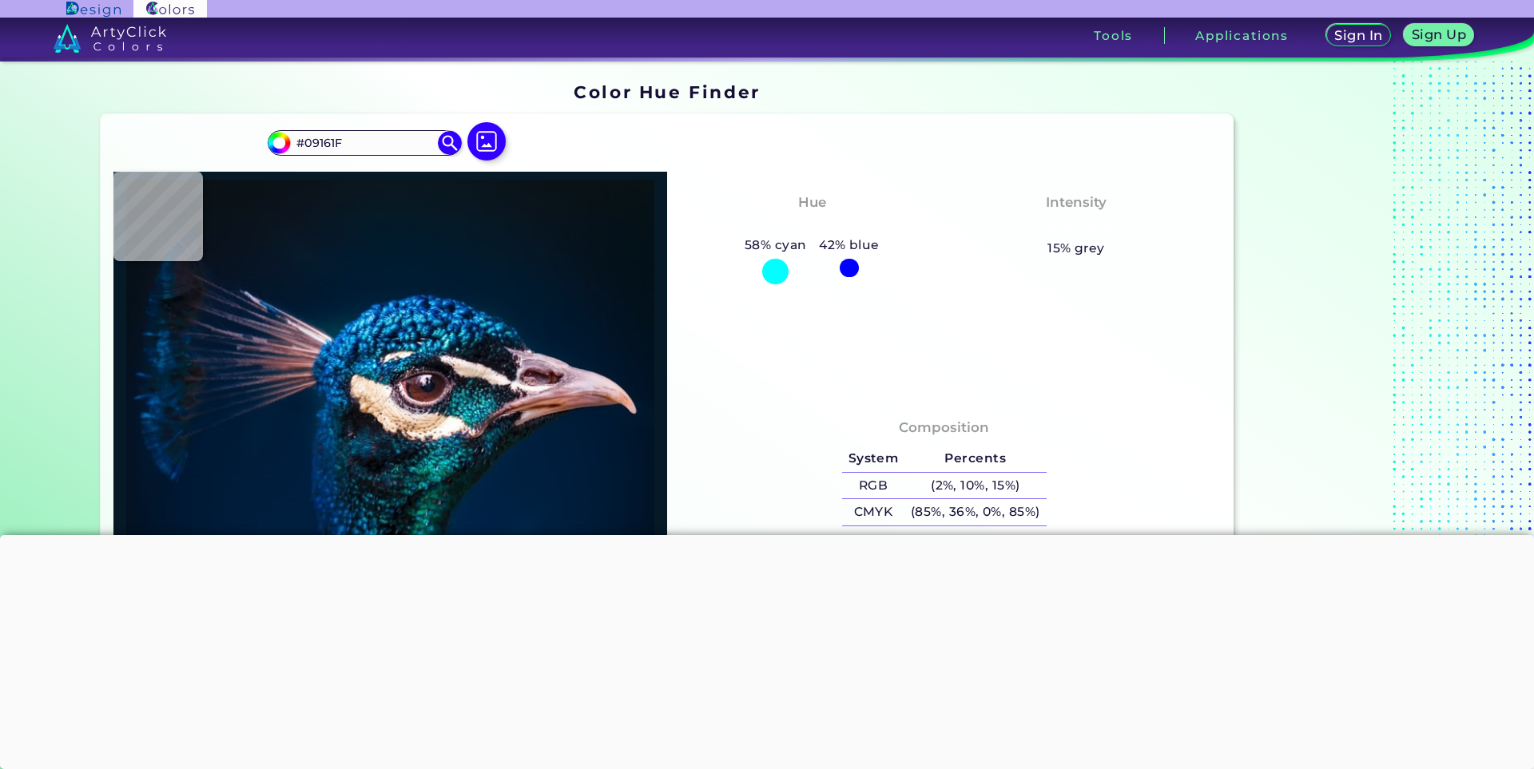
type input "#08161f"
type input "#08161F"
type input "#061721"
type input "#051723"
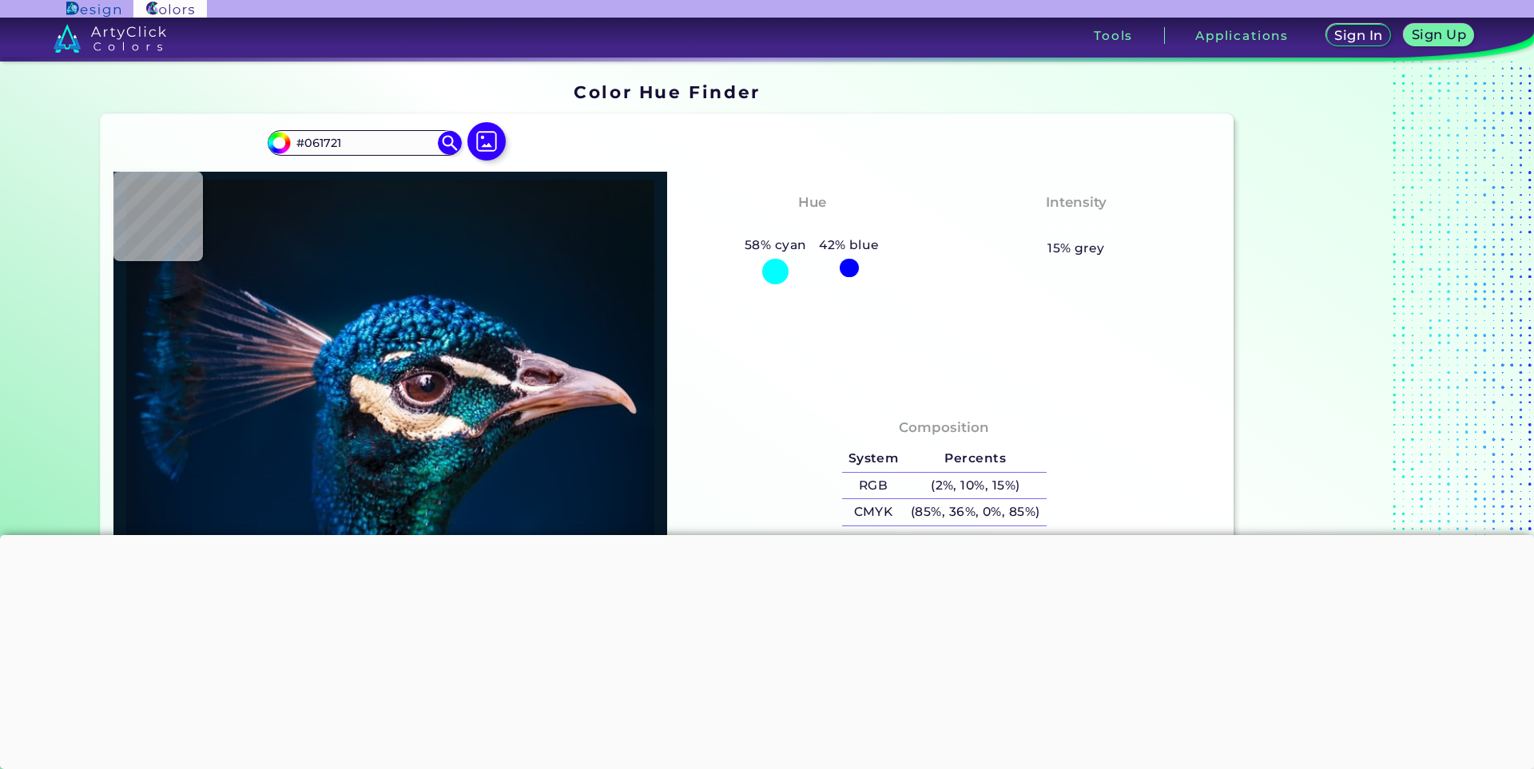
type input "#051723"
type input "#051726"
type input "#031829"
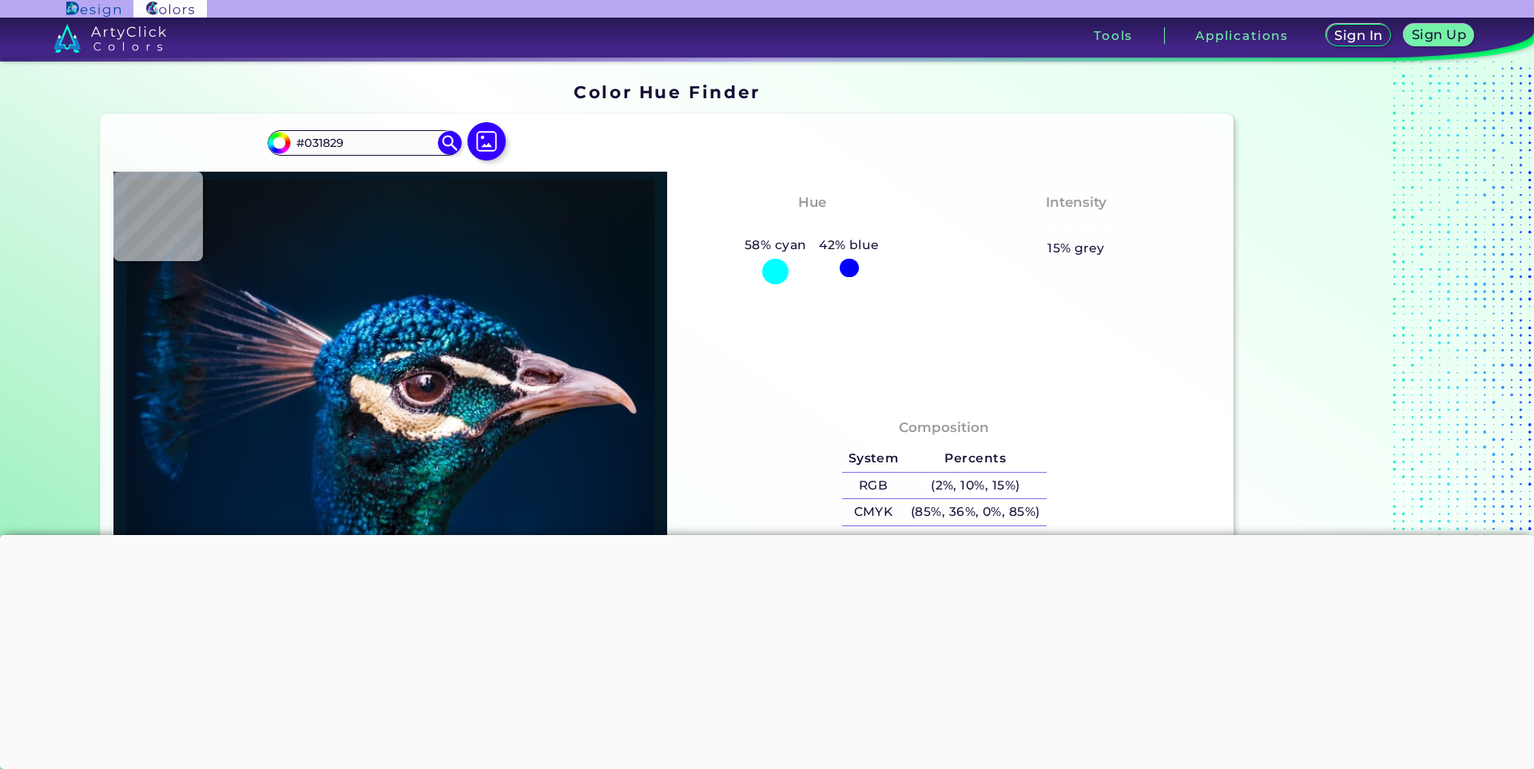
type input "#011a2e"
type input "#011A2E"
type input "#001b30"
type input "#001B30"
type input "#001e33"
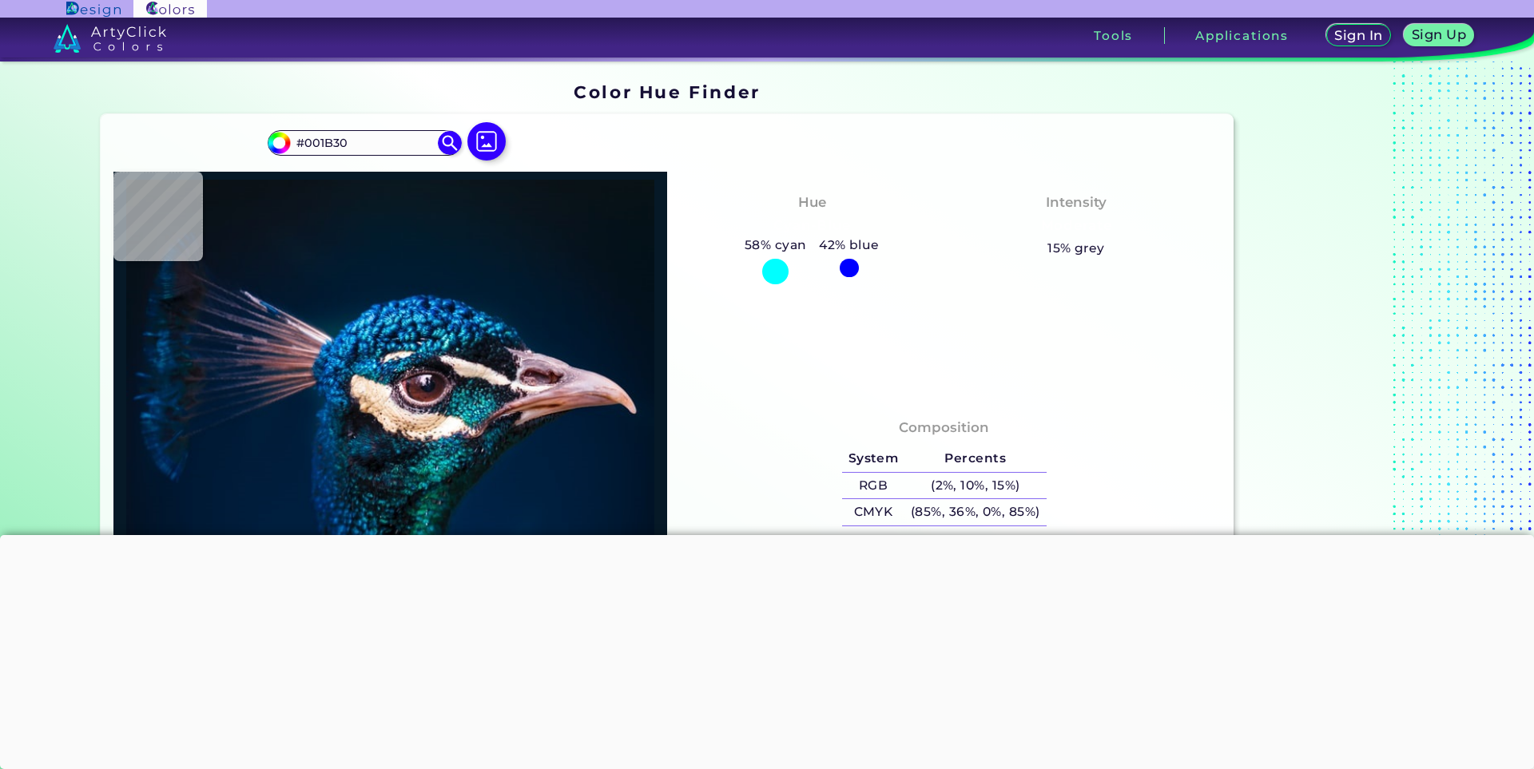
type input "#001E33"
type input "#0a2d4b"
type input "#0A2D4B"
type input "#172537"
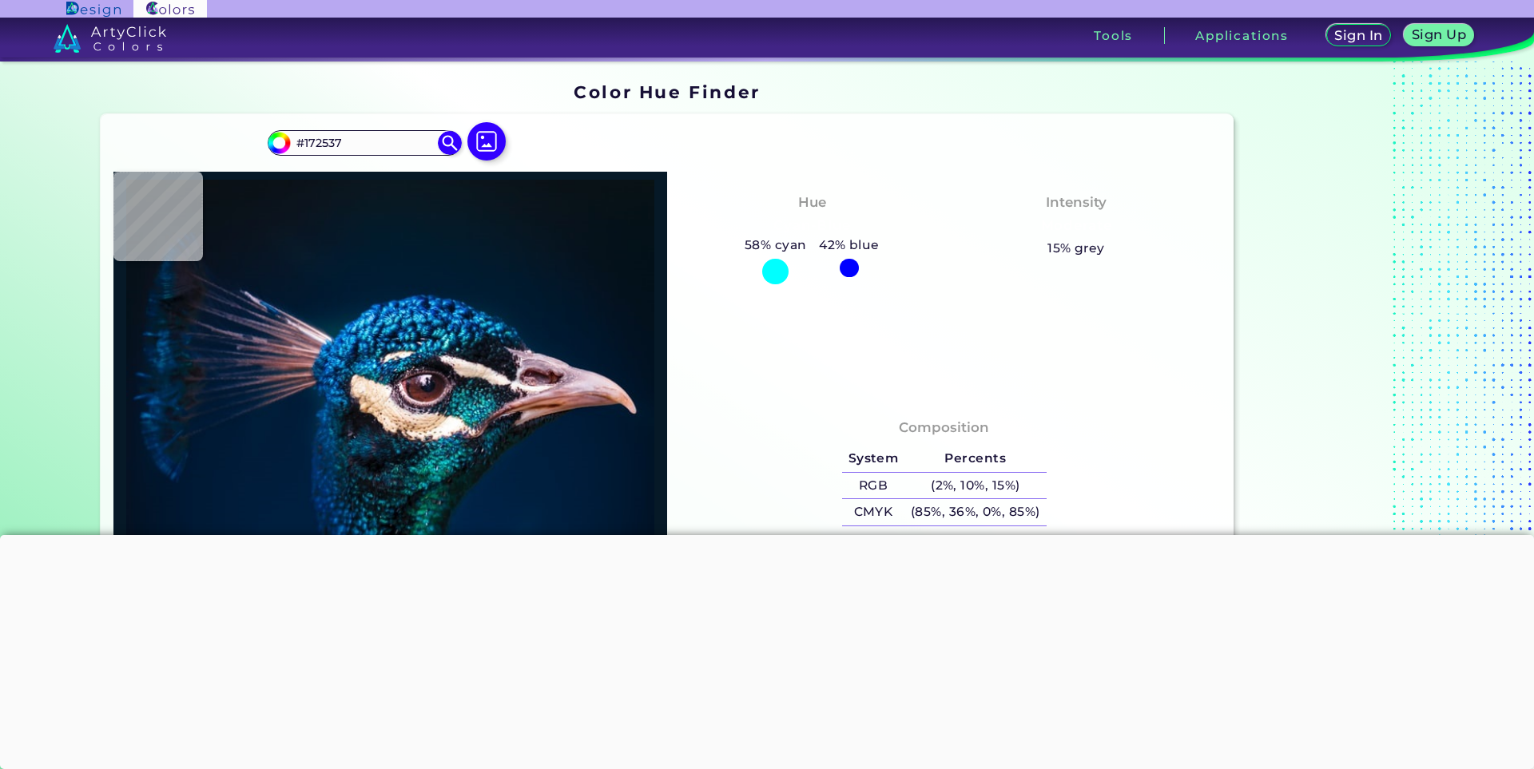
type input "#e8cdc5"
type input "#E8CDC5"
type input "#124c59"
type input "#124C59"
type input "#054f56"
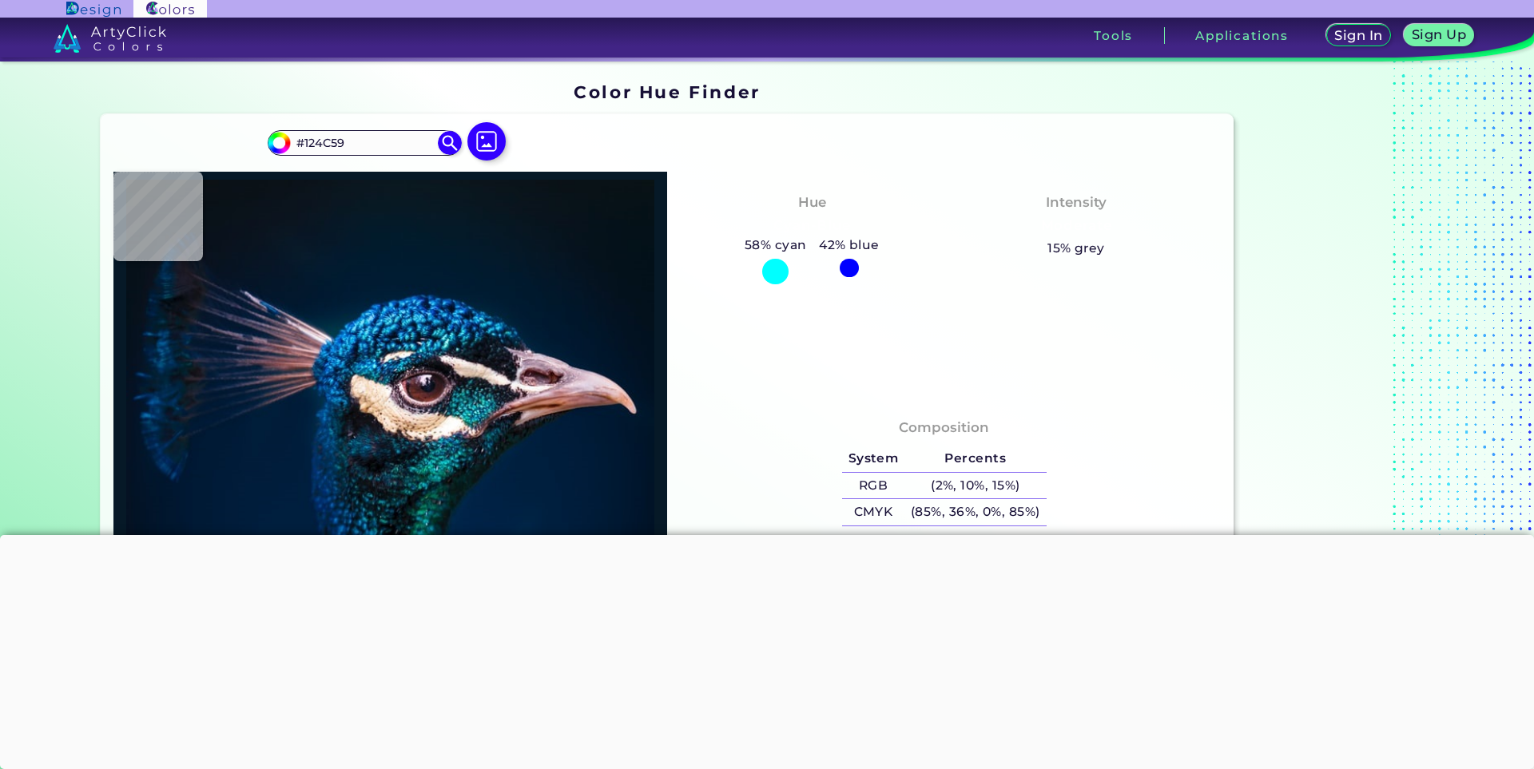
type input "#054F56"
type input "#0b1416"
type input "#0B1416"
type input "#012348"
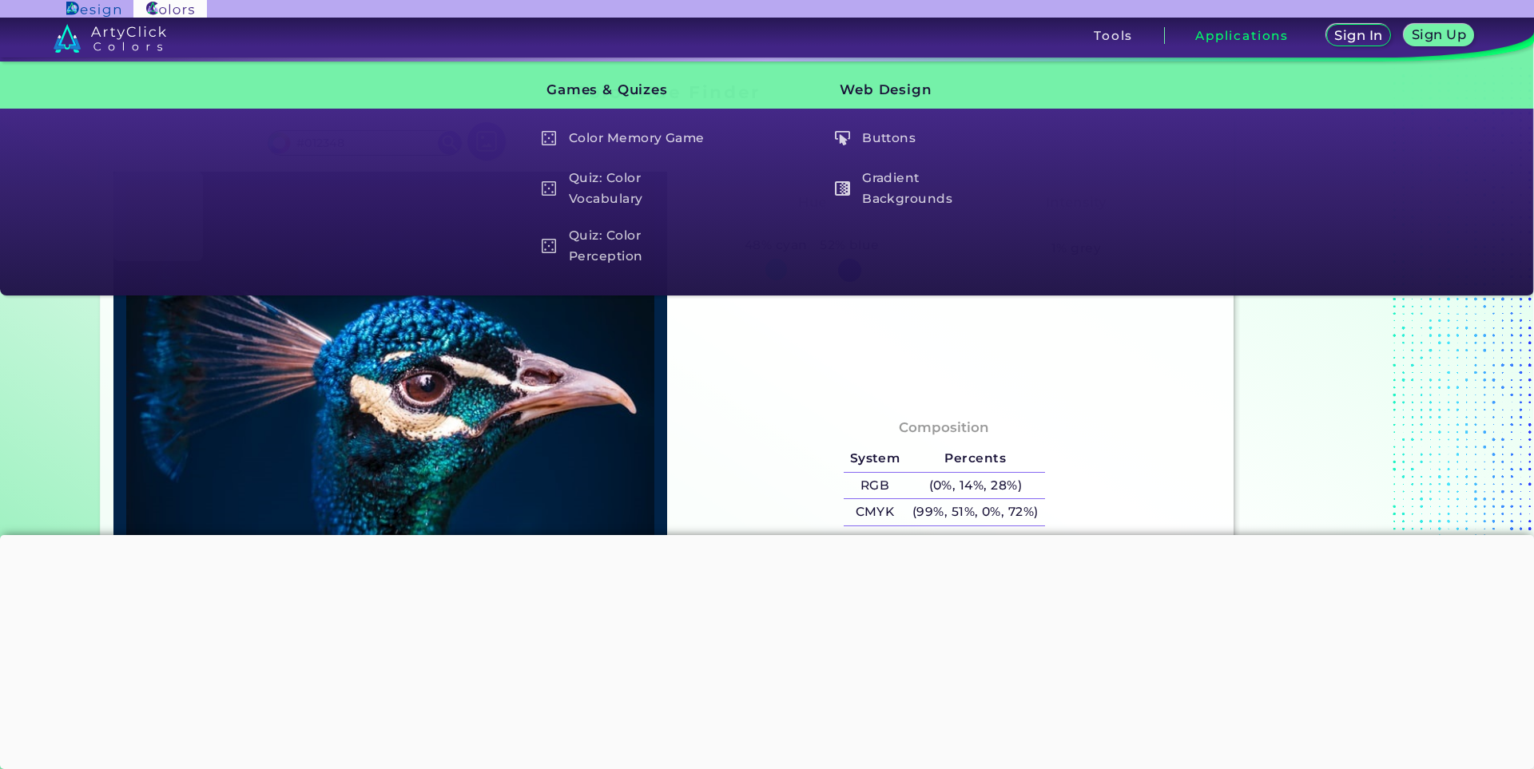
type input "#03111c"
type input "#03111C"
type input "#03111e"
type input "#03111E"
type input "#031322"
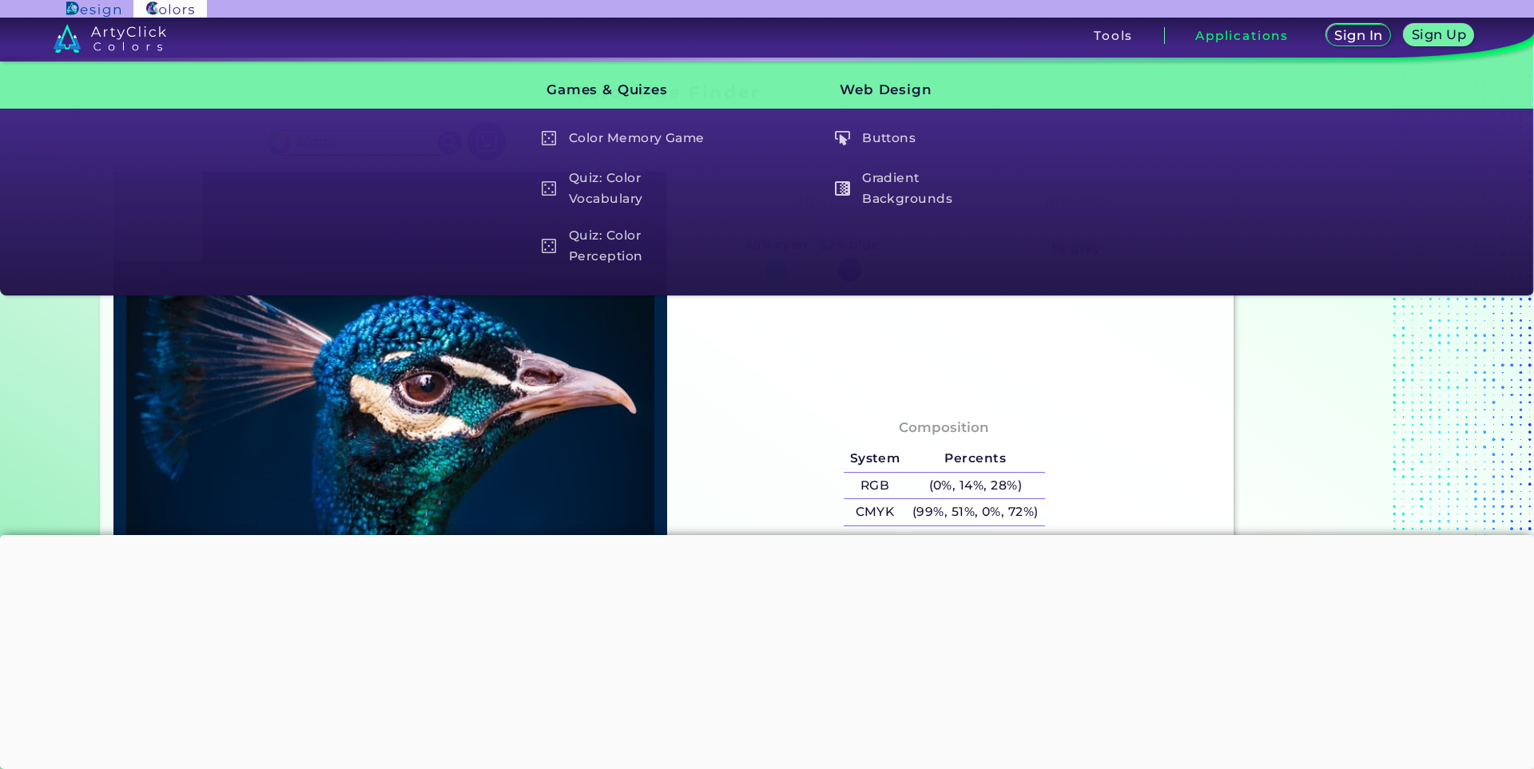
type input "#031322"
type input "#021323"
type input "#031425"
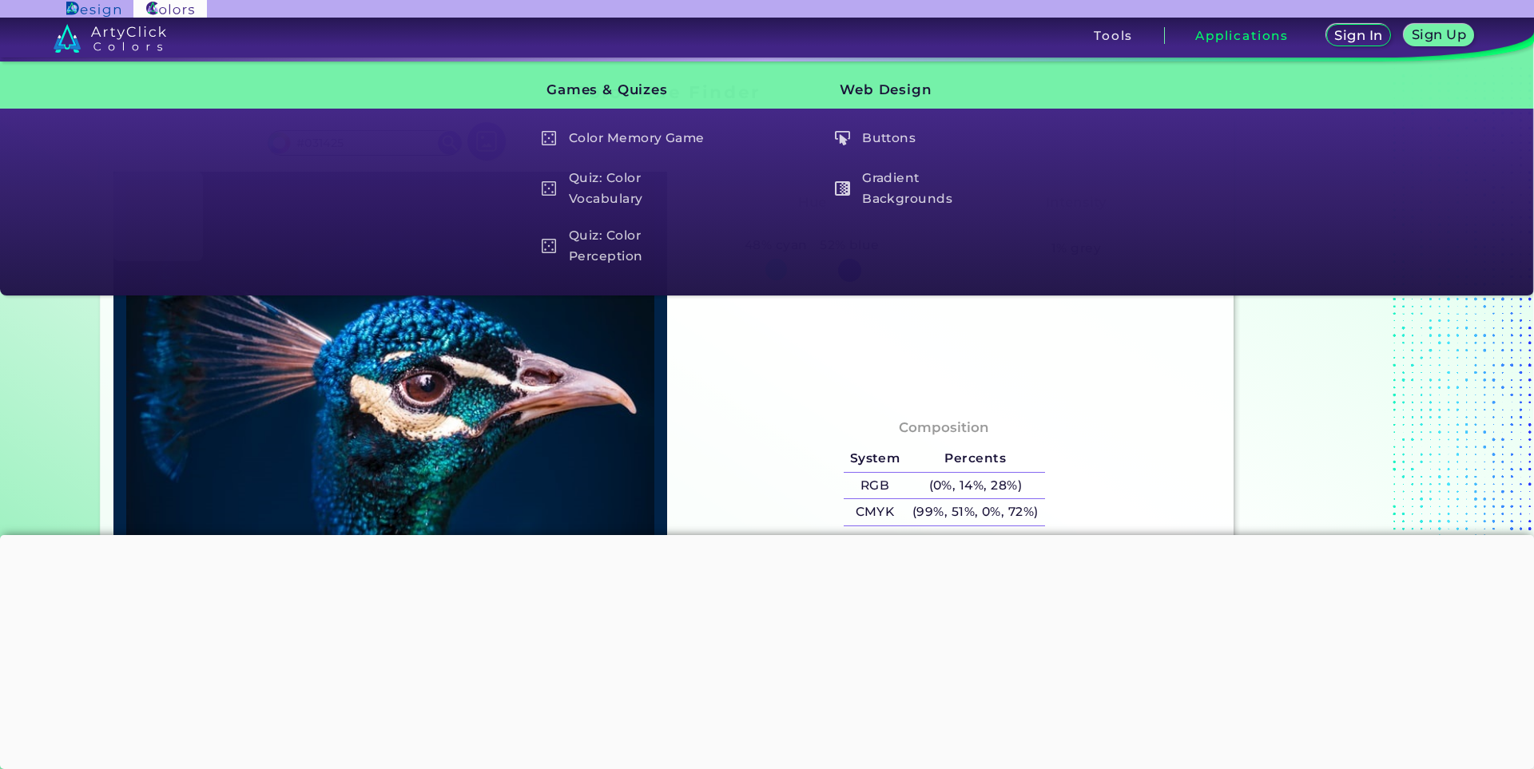
type input "#021424"
type input "#031627"
type input "#021526"
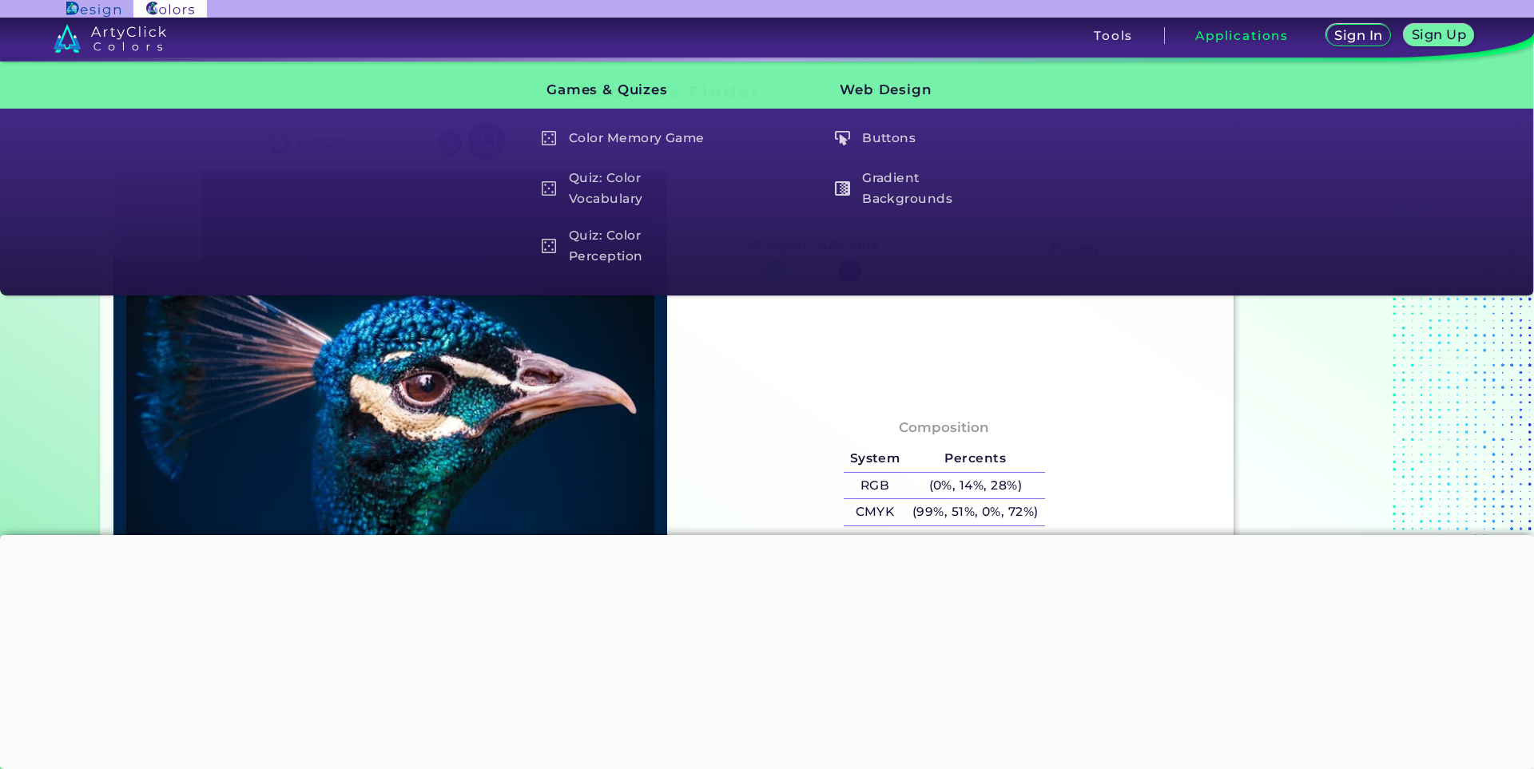
type input "#021526"
type input "#031426"
type input "#041527"
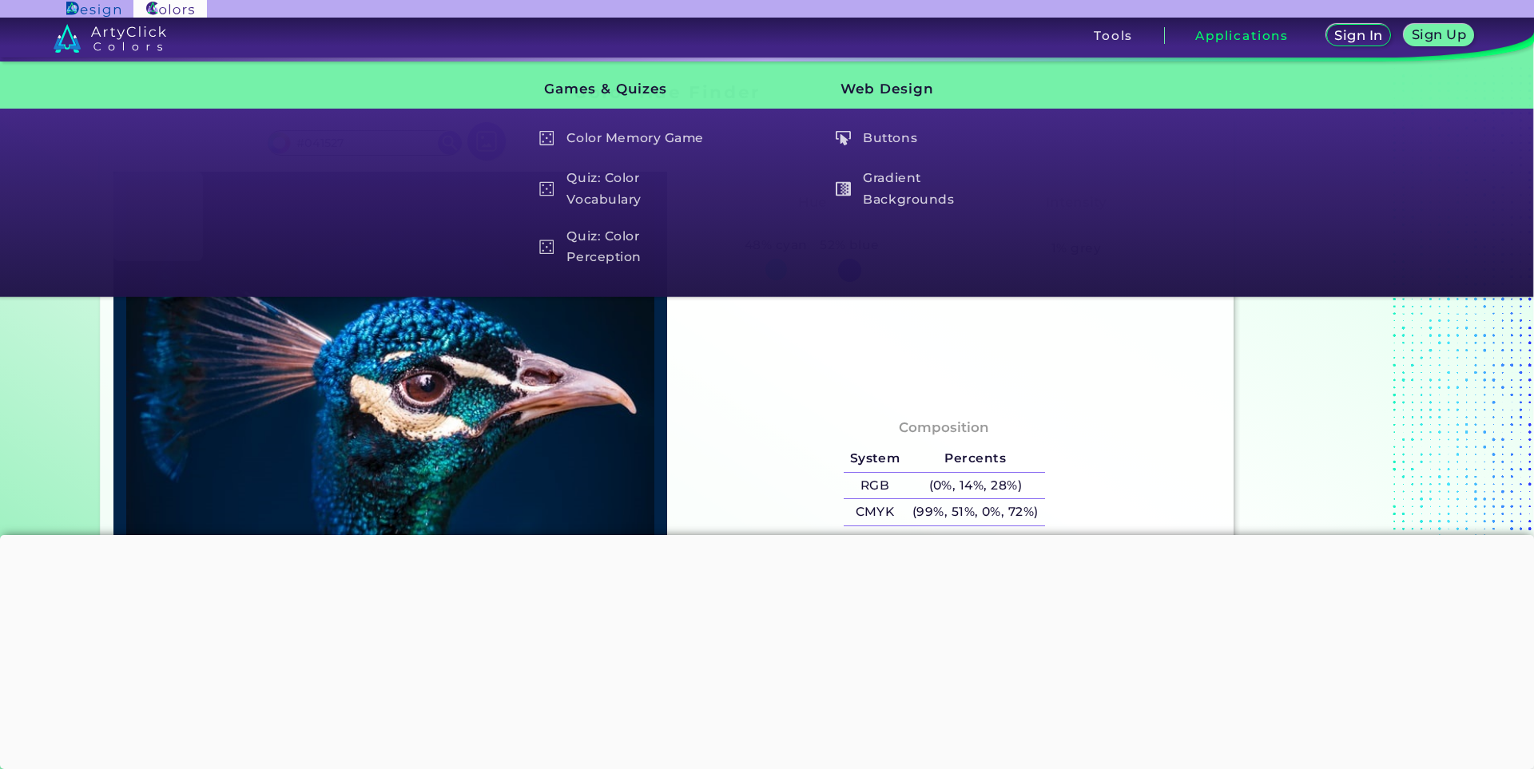
type input "#031426"
type input "#041525"
type input "#041527"
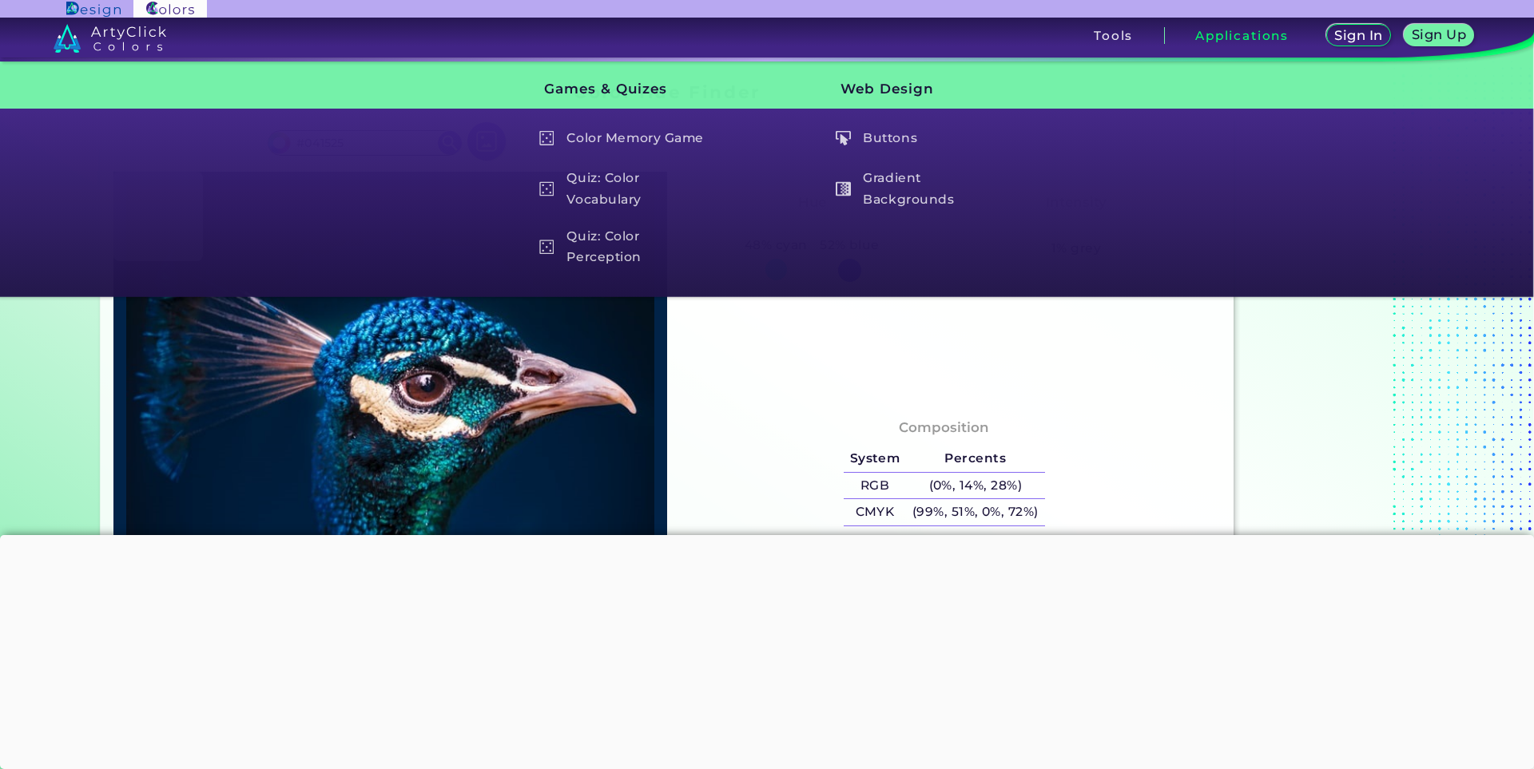
type input "#041527"
type input "#031625"
type input "#041626"
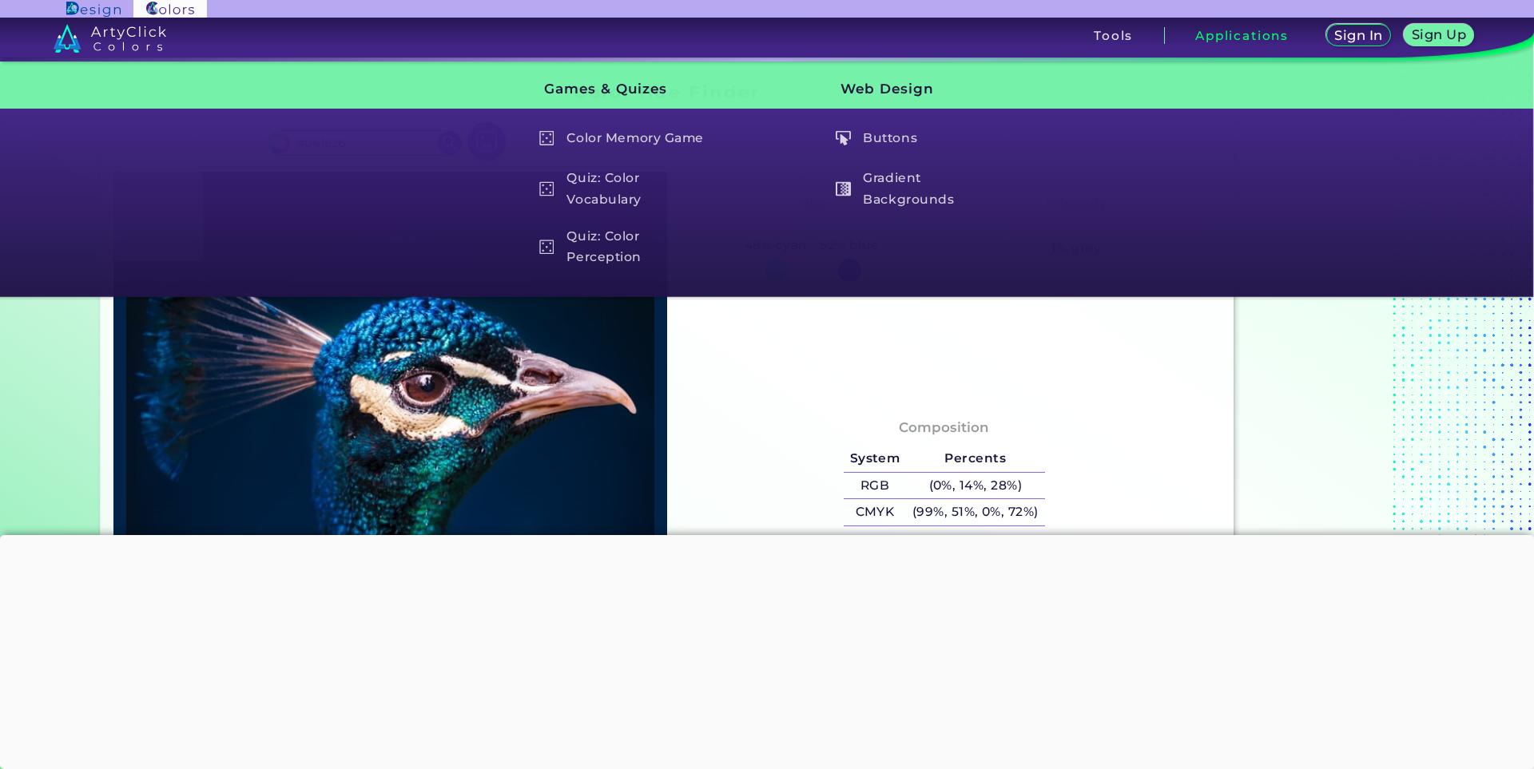
type input "#051725"
type input "#061726"
type input "#061623"
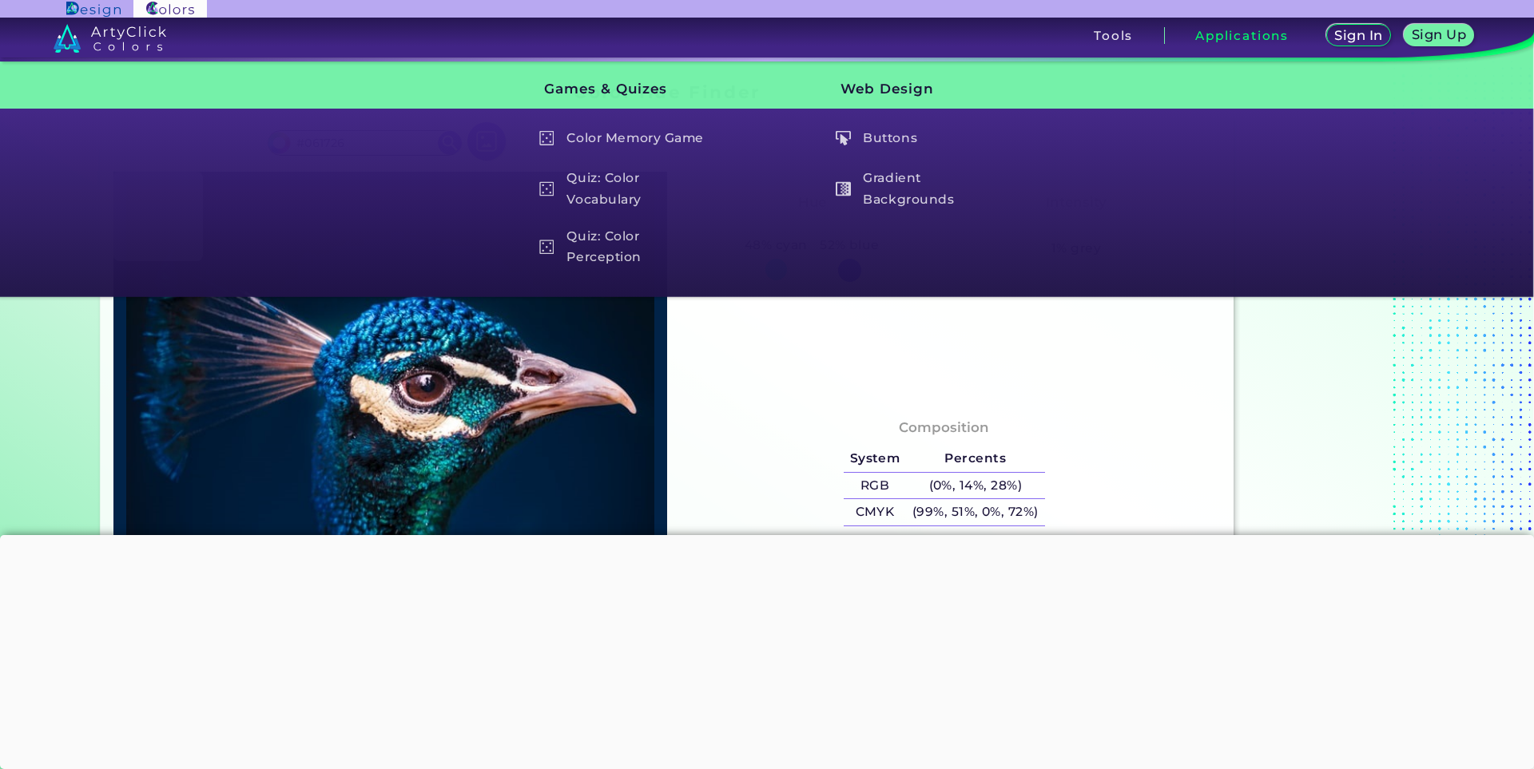
type input "#061623"
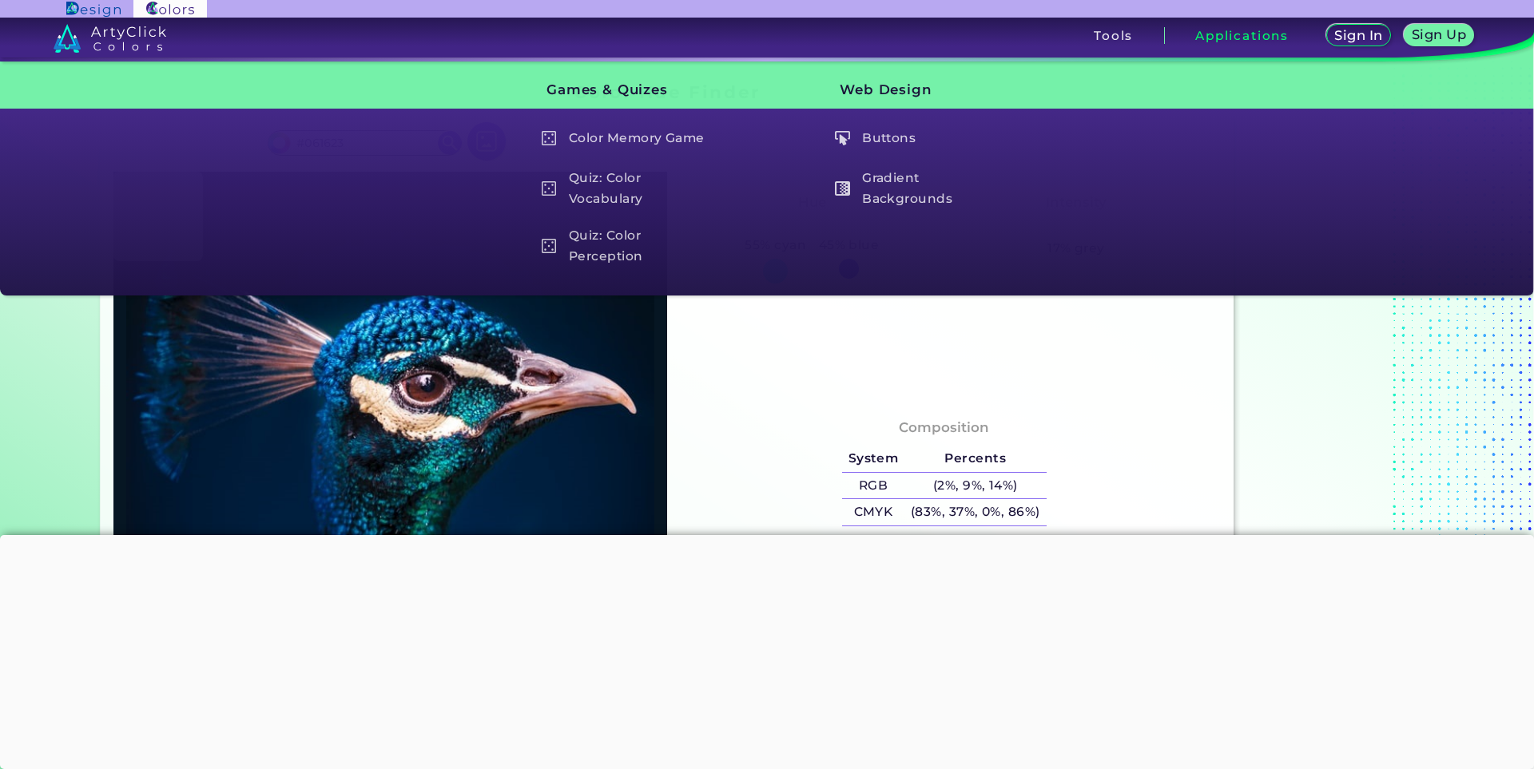
type input "#001b30"
type input "#001B30"
type input "#011d33"
type input "#011D33"
type input "#001d36"
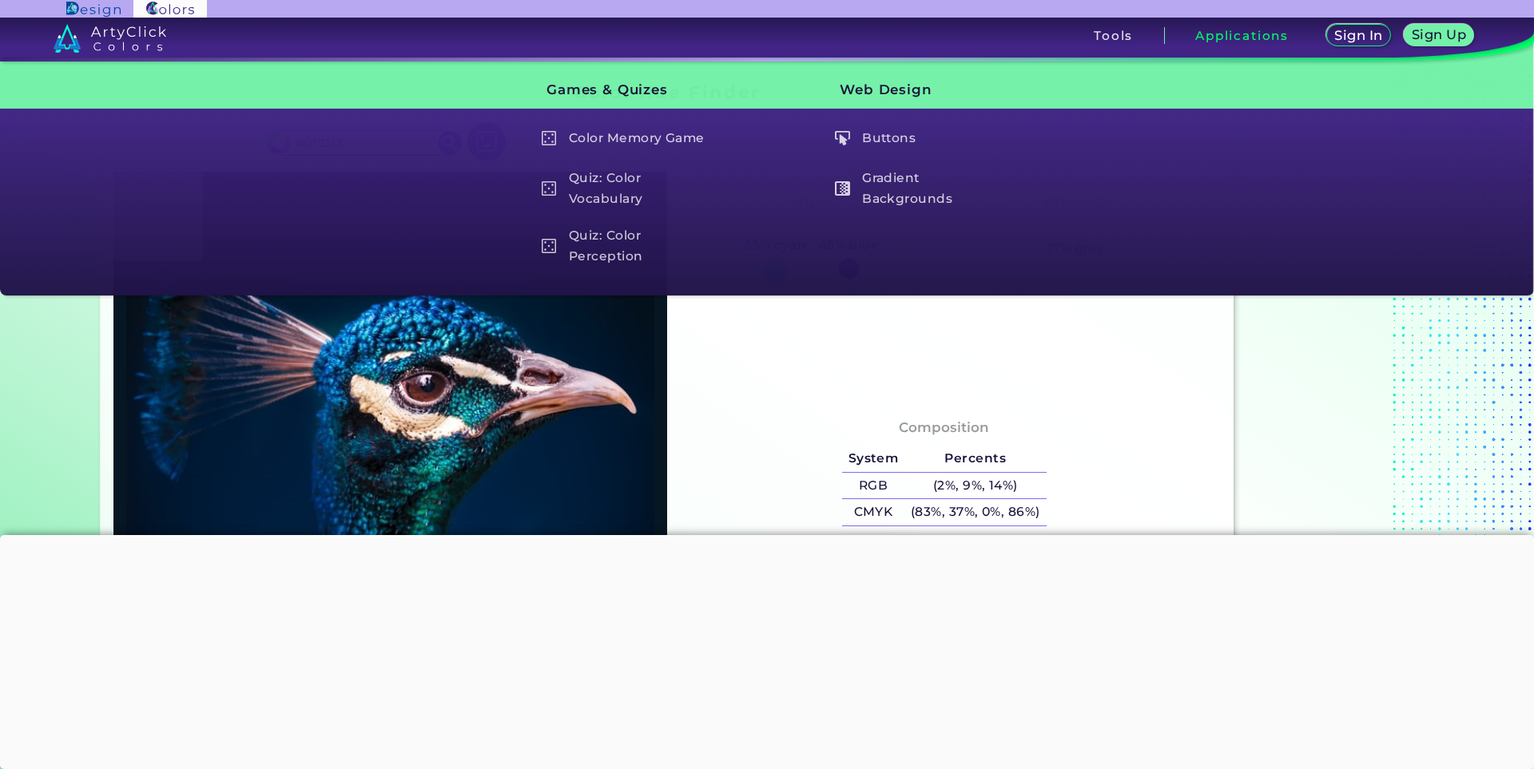
type input "#001D36"
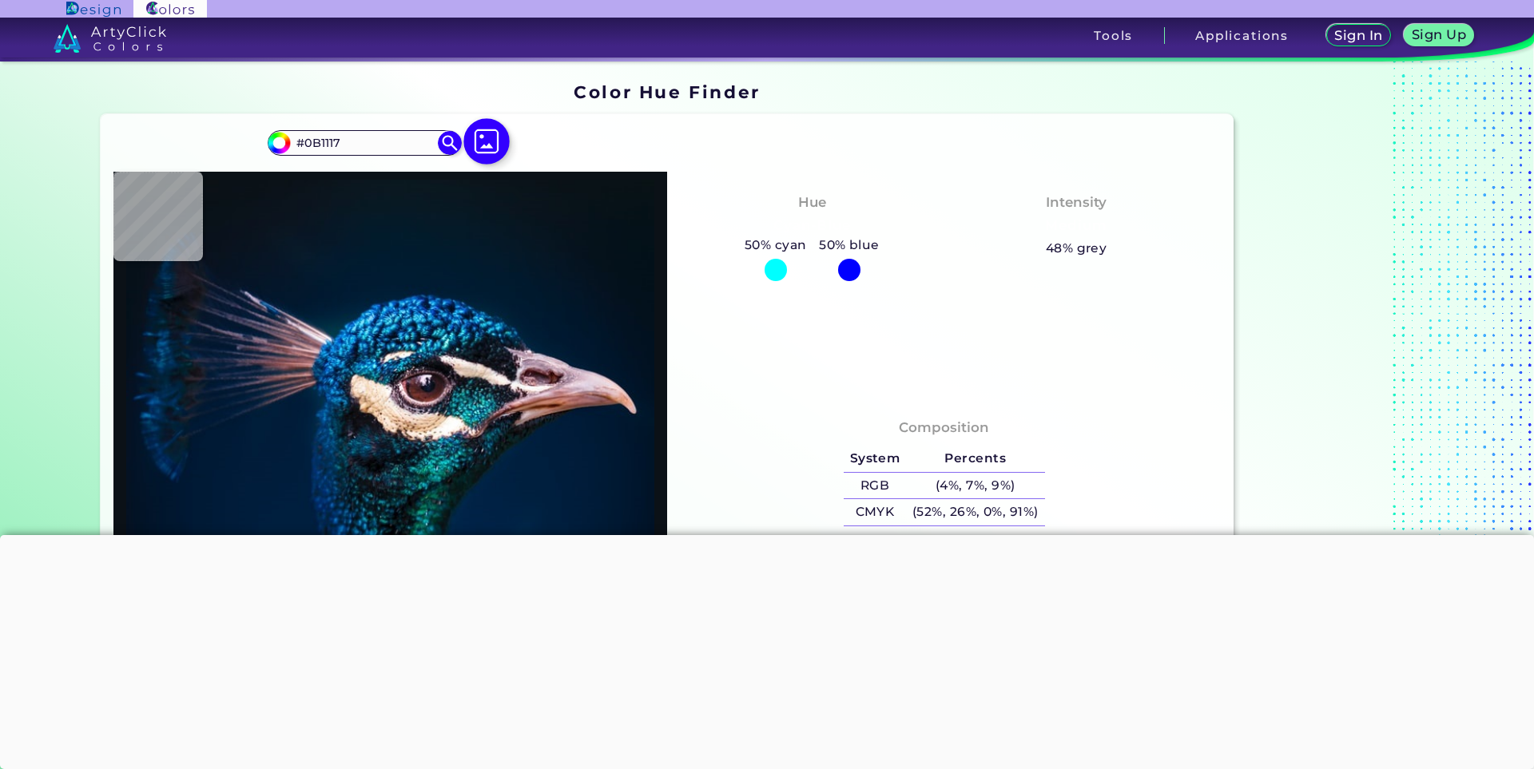
click at [487, 141] on img at bounding box center [486, 142] width 46 height 46
click at [0, 0] on input "file" at bounding box center [0, 0] width 0 height 0
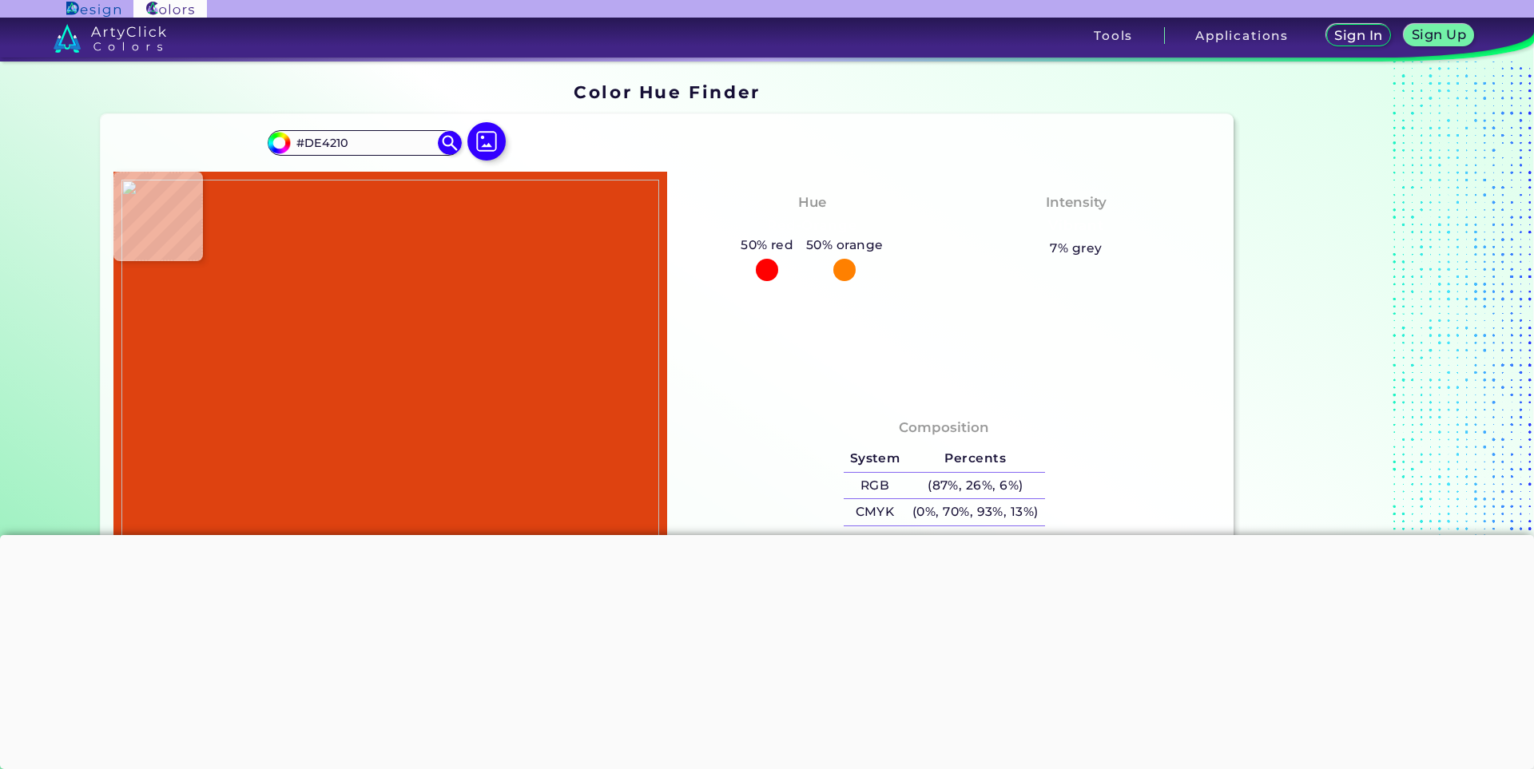
click at [608, 392] on img at bounding box center [390, 454] width 538 height 548
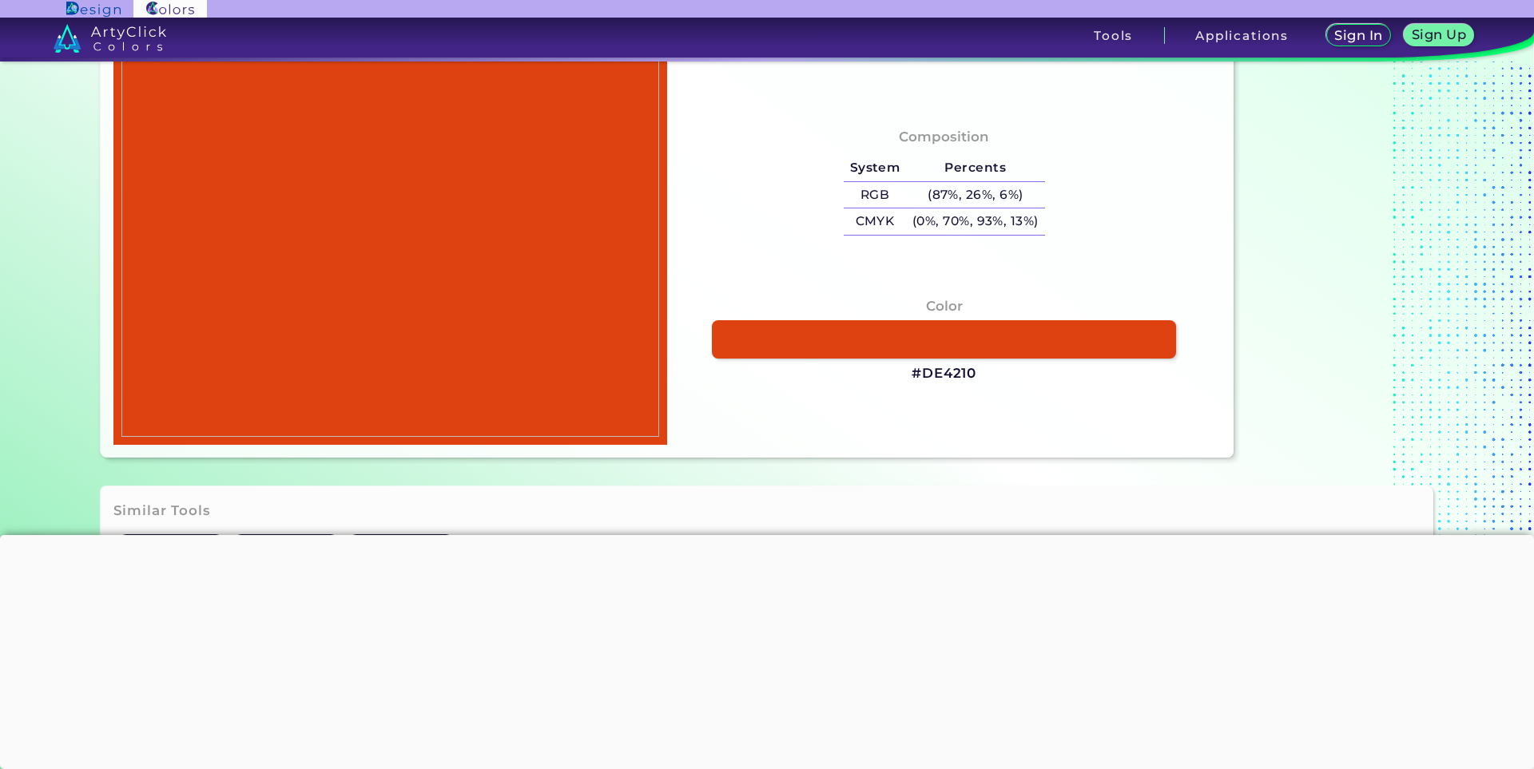
scroll to position [240, 0]
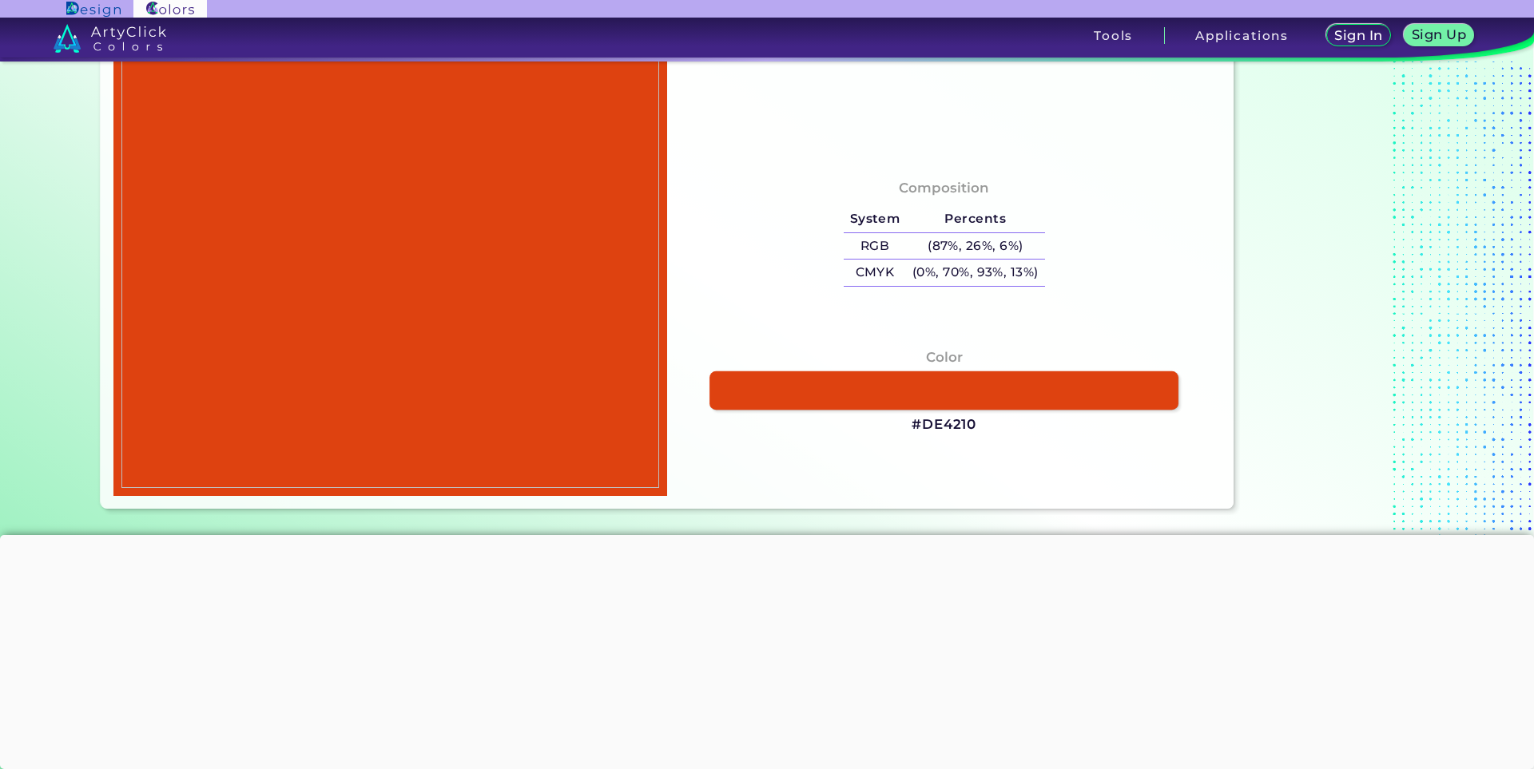
click at [880, 384] on link at bounding box center [944, 391] width 469 height 39
